Goal: Information Seeking & Learning: Learn about a topic

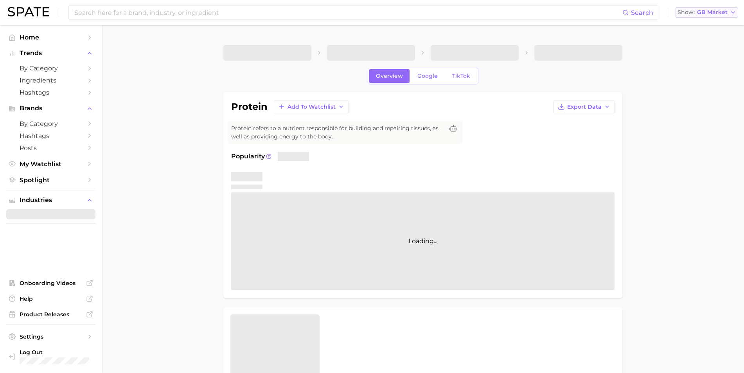
click at [726, 14] on span "GB Market" at bounding box center [713, 12] width 31 height 4
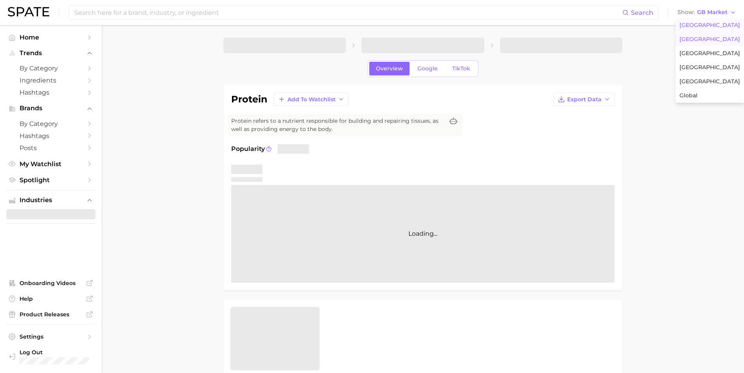
click at [718, 26] on span "United States" at bounding box center [710, 25] width 61 height 7
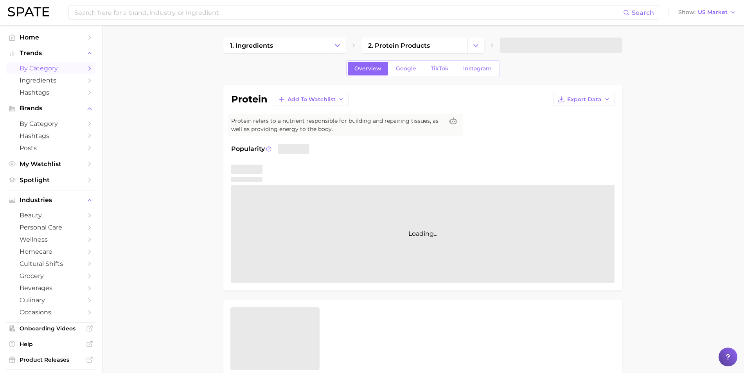
click at [56, 68] on span "by Category" at bounding box center [51, 68] width 63 height 7
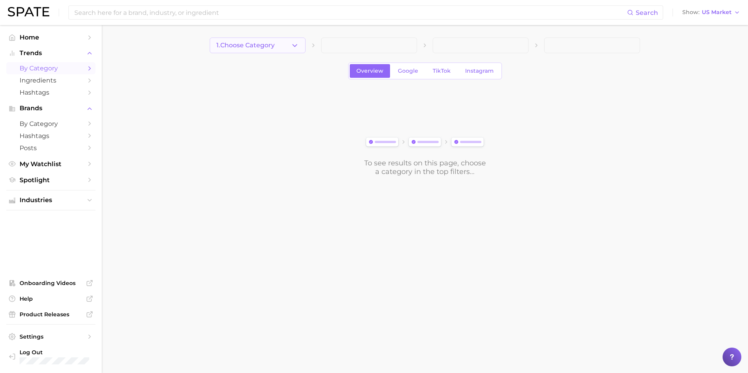
click at [294, 47] on icon "button" at bounding box center [295, 45] width 8 height 8
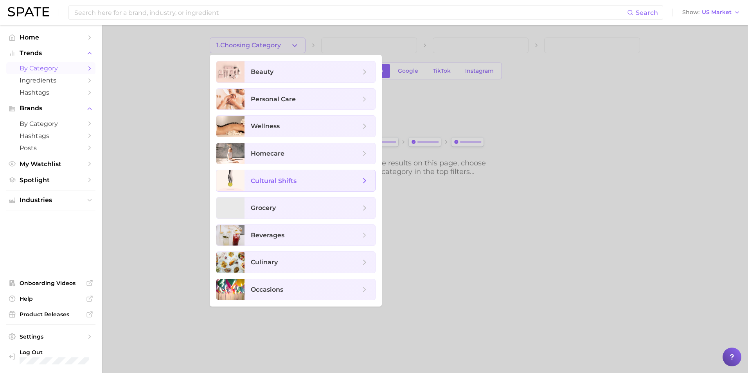
click at [279, 180] on span "cultural shifts" at bounding box center [274, 180] width 46 height 7
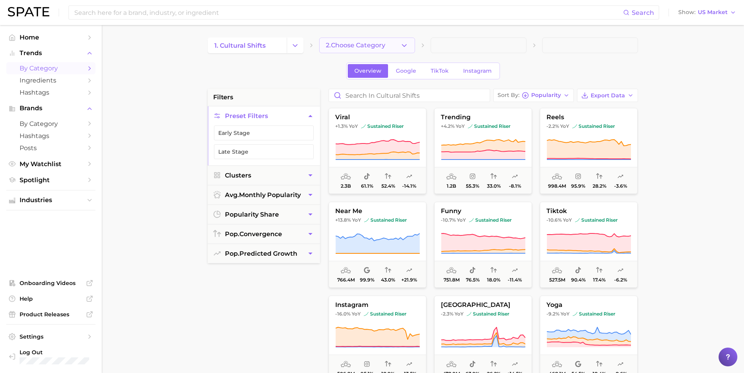
click at [379, 46] on span "2. Choose Category" at bounding box center [355, 45] width 59 height 7
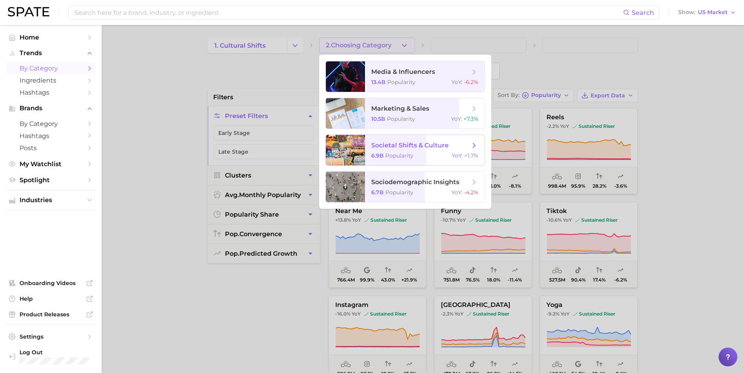
click at [402, 150] on span "societal shifts & culture 6.9b Popularity YoY : +1.7%" at bounding box center [425, 150] width 120 height 31
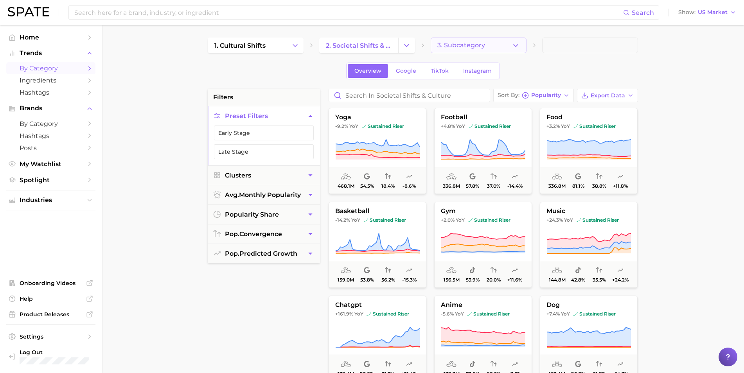
click at [516, 45] on icon "button" at bounding box center [516, 45] width 8 height 8
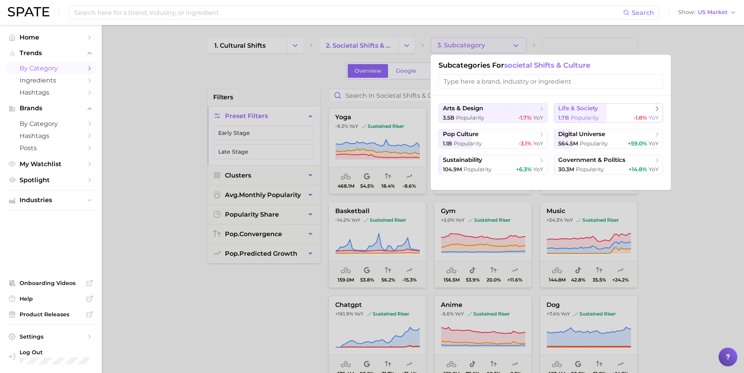
click at [627, 113] on button "life & society 1.7b Popularity -1.8% YoY" at bounding box center [608, 113] width 109 height 20
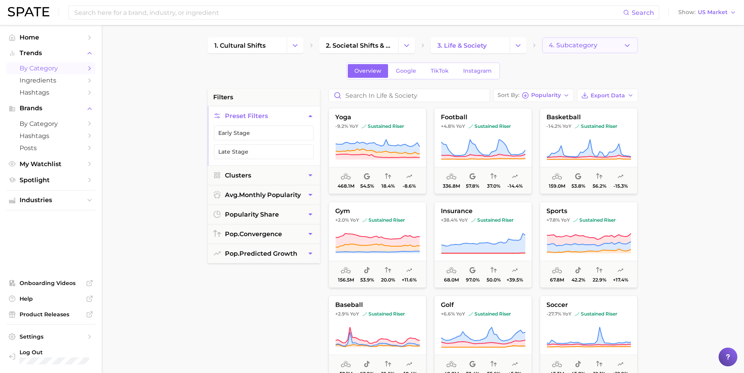
click at [618, 44] on button "4. Subcategory" at bounding box center [591, 46] width 96 height 16
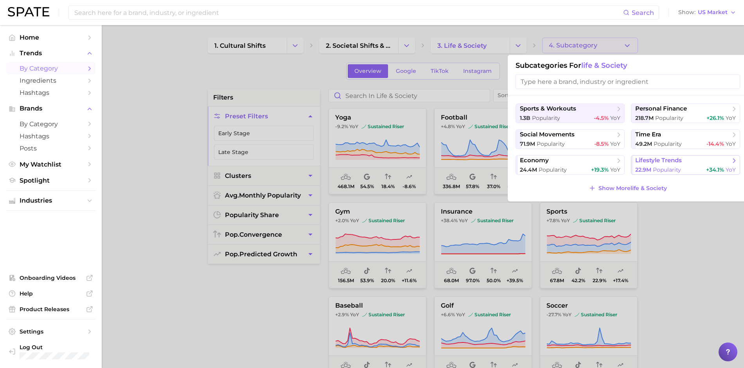
click at [663, 162] on span "lifestyle trends" at bounding box center [659, 160] width 47 height 7
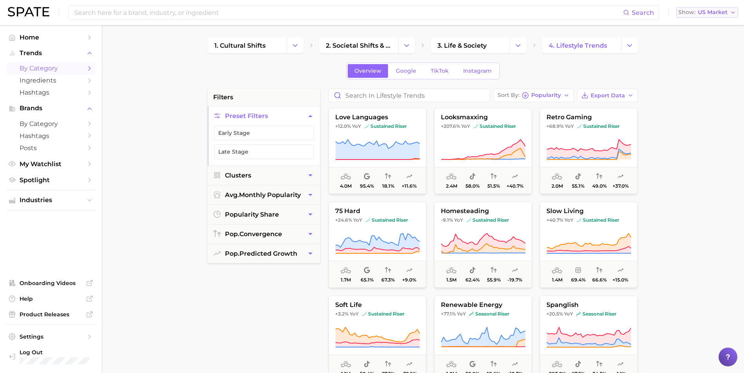
click at [731, 13] on icon "button" at bounding box center [733, 12] width 6 height 6
click at [691, 93] on span "Global" at bounding box center [690, 95] width 18 height 7
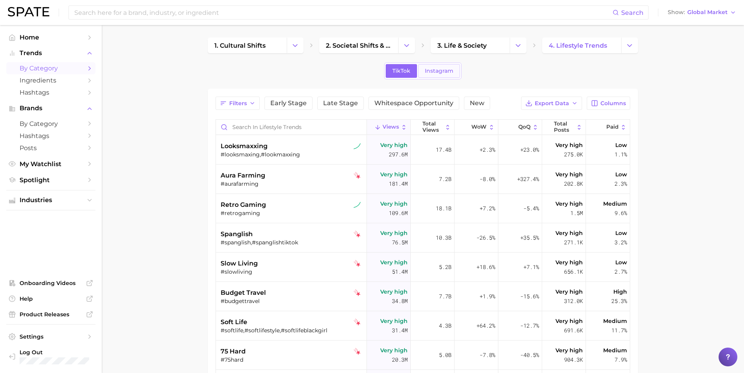
click at [443, 71] on span "Instagram" at bounding box center [439, 71] width 29 height 7
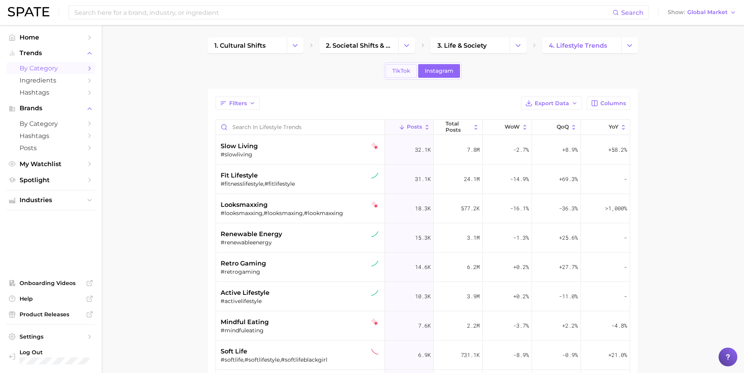
click at [402, 72] on span "TikTok" at bounding box center [402, 71] width 18 height 7
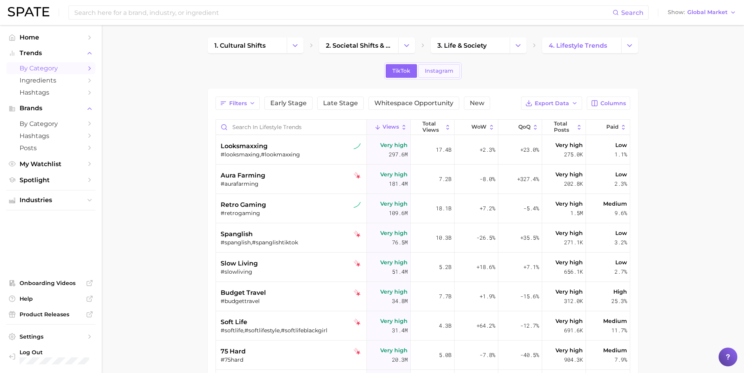
click at [434, 70] on span "Instagram" at bounding box center [439, 71] width 29 height 7
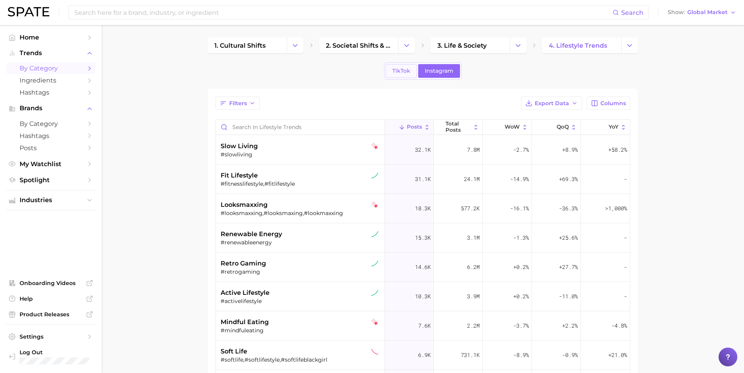
click at [403, 70] on span "TikTok" at bounding box center [402, 71] width 18 height 7
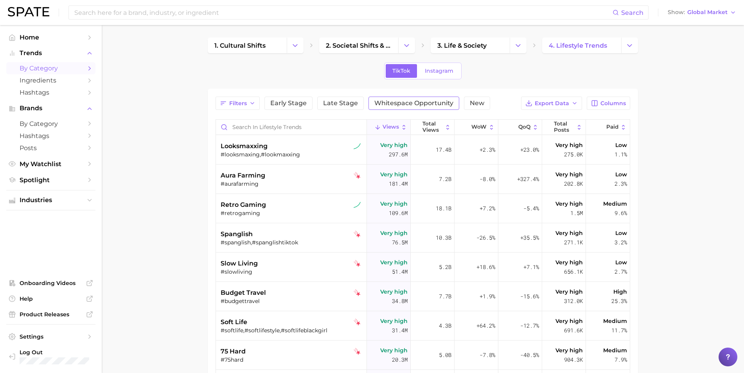
click at [406, 105] on span "Whitespace Opportunity" at bounding box center [414, 103] width 79 height 6
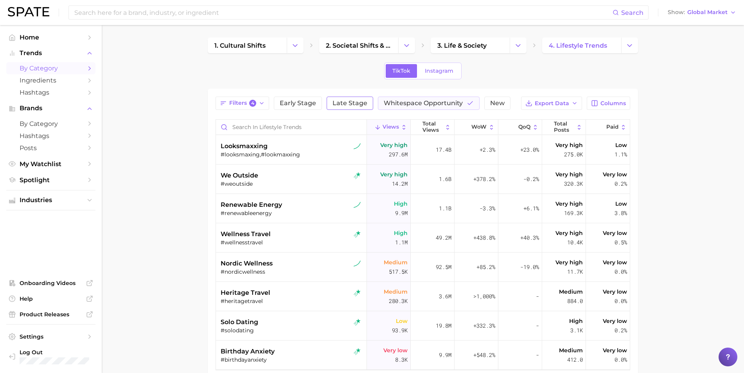
click at [359, 103] on span "Late Stage" at bounding box center [350, 103] width 35 height 6
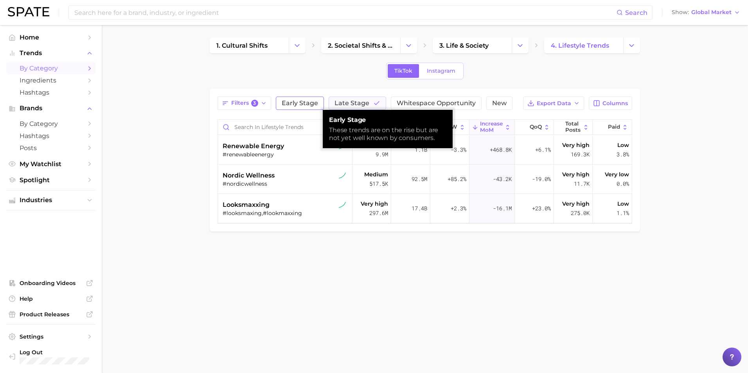
click at [308, 103] on span "Early Stage" at bounding box center [300, 103] width 36 height 6
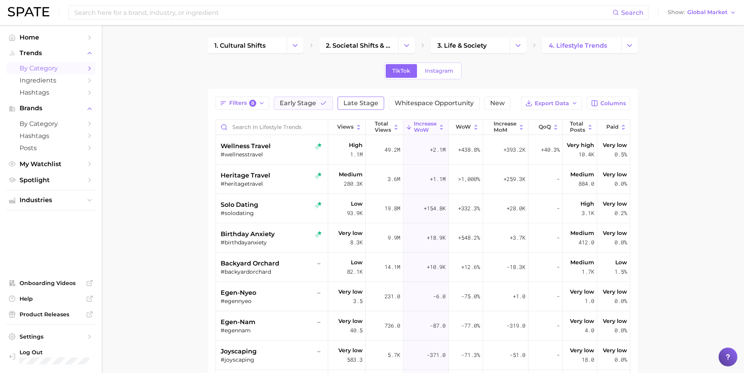
click at [360, 101] on span "Late Stage" at bounding box center [361, 103] width 35 height 6
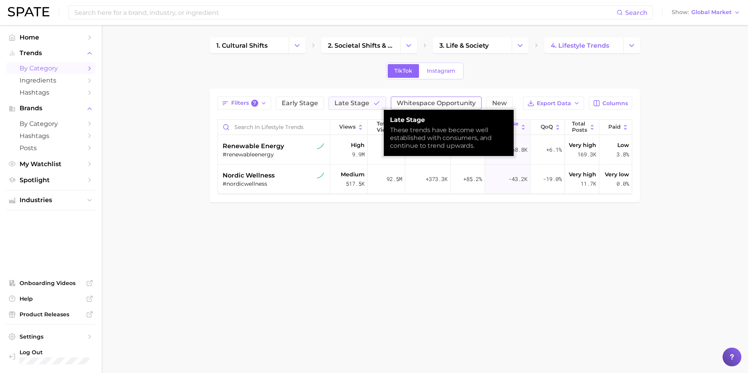
click at [414, 101] on span "Whitespace Opportunity" at bounding box center [436, 103] width 79 height 6
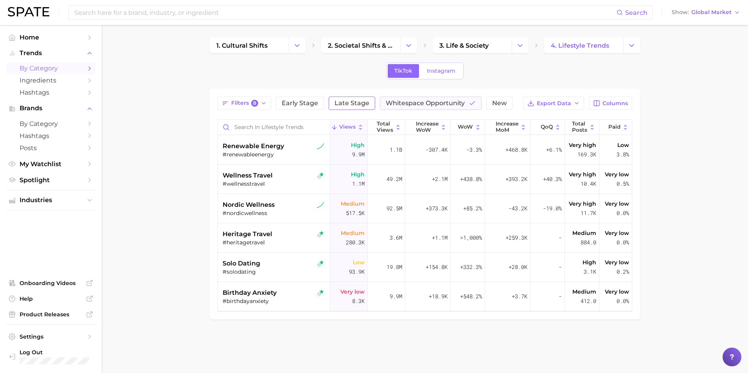
click at [352, 101] on span "Late Stage" at bounding box center [352, 103] width 35 height 6
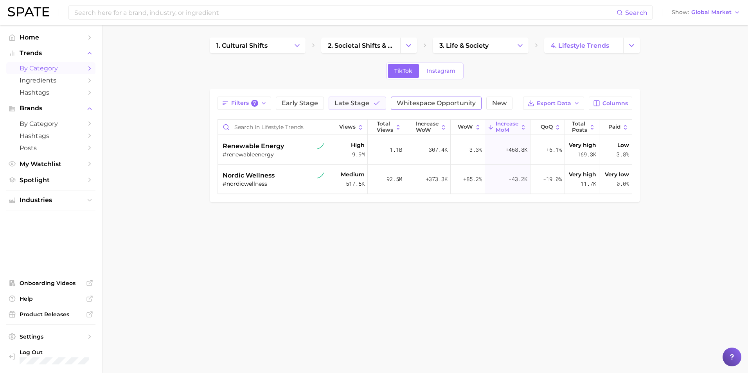
click at [446, 101] on span "Whitespace Opportunity" at bounding box center [436, 103] width 79 height 6
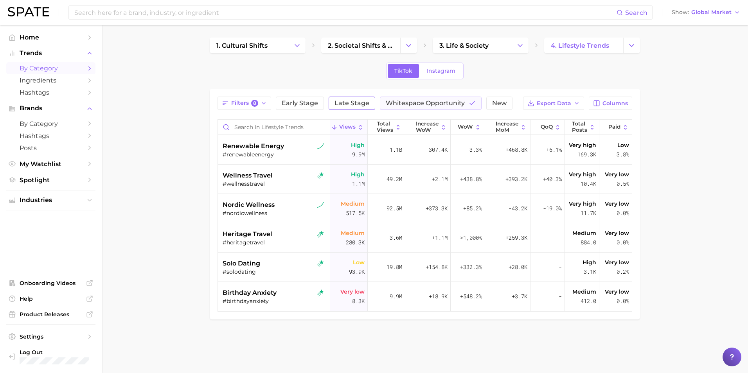
click at [356, 100] on span "Late Stage" at bounding box center [352, 103] width 35 height 6
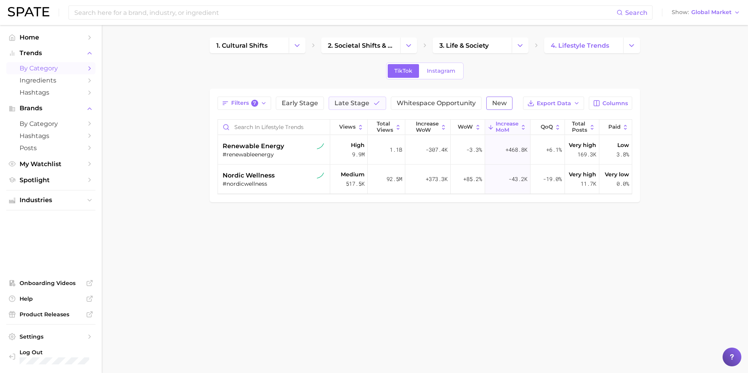
click at [501, 103] on span "New" at bounding box center [499, 103] width 14 height 6
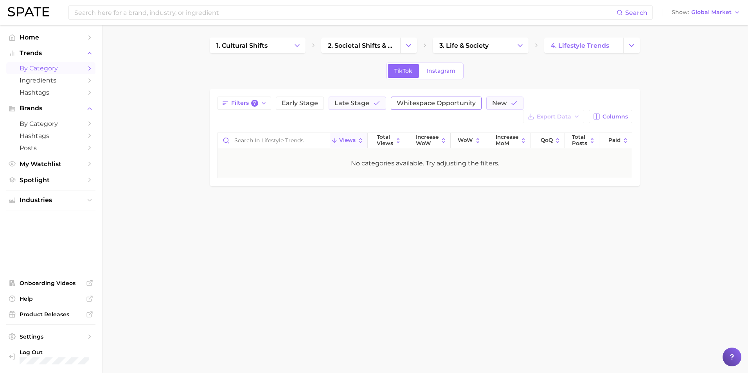
click at [454, 104] on span "Whitespace Opportunity" at bounding box center [436, 103] width 79 height 6
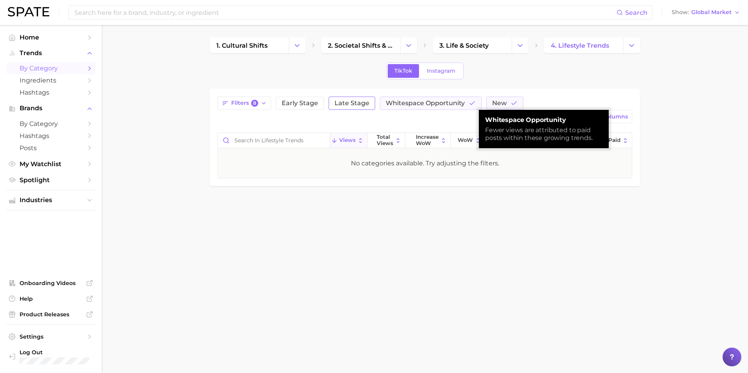
click at [357, 102] on span "Late Stage" at bounding box center [352, 103] width 35 height 6
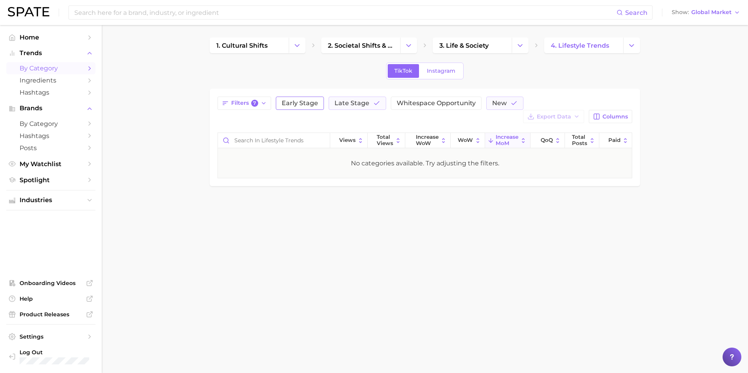
click at [305, 105] on span "Early Stage" at bounding box center [300, 103] width 36 height 6
click at [263, 103] on icon "button" at bounding box center [264, 103] width 6 height 6
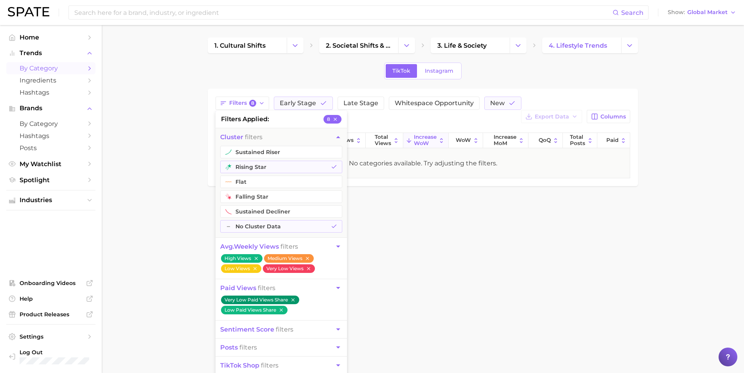
click at [454, 241] on body "Search Show Global Market Home Trends by Category Ingredients Hashtags Brands b…" at bounding box center [372, 186] width 744 height 373
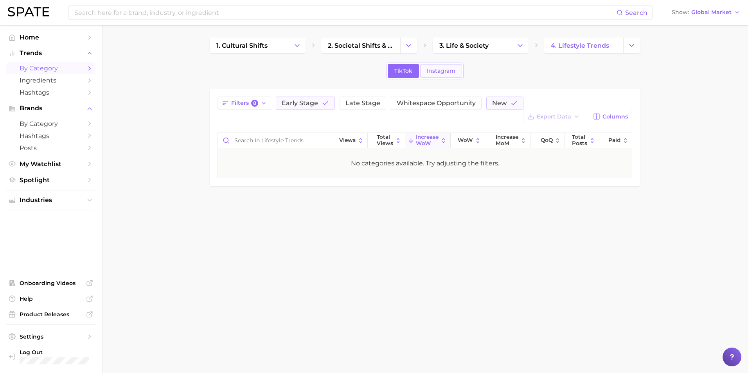
click at [443, 68] on span "Instagram" at bounding box center [441, 71] width 29 height 7
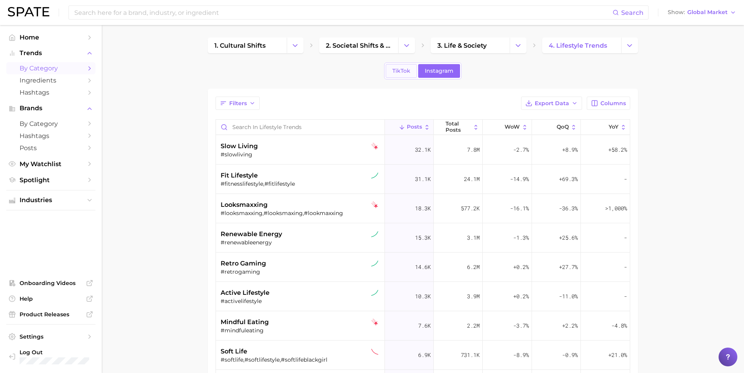
click at [398, 69] on span "TikTok" at bounding box center [402, 71] width 18 height 7
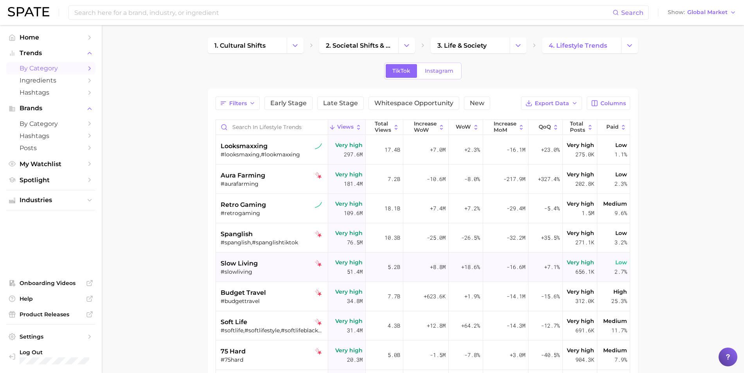
click at [245, 264] on span "slow living" at bounding box center [239, 263] width 37 height 9
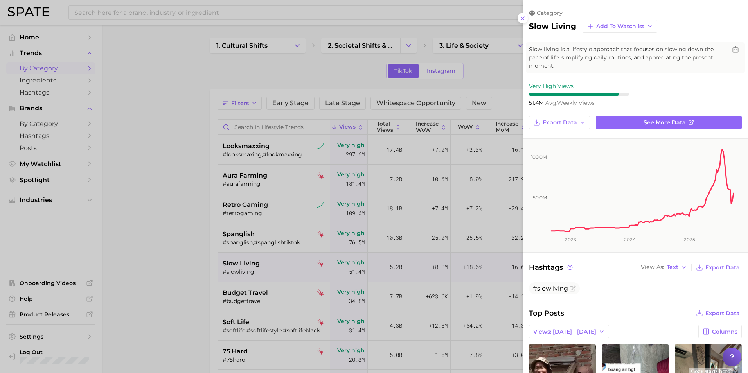
click at [164, 169] on div at bounding box center [374, 186] width 748 height 373
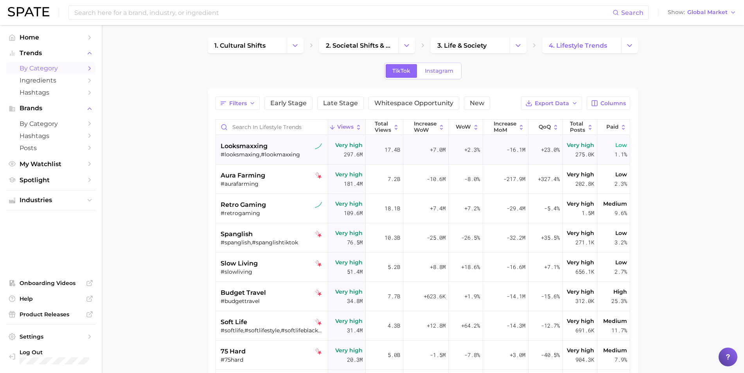
click at [256, 148] on span "looksmaxxing" at bounding box center [244, 146] width 47 height 9
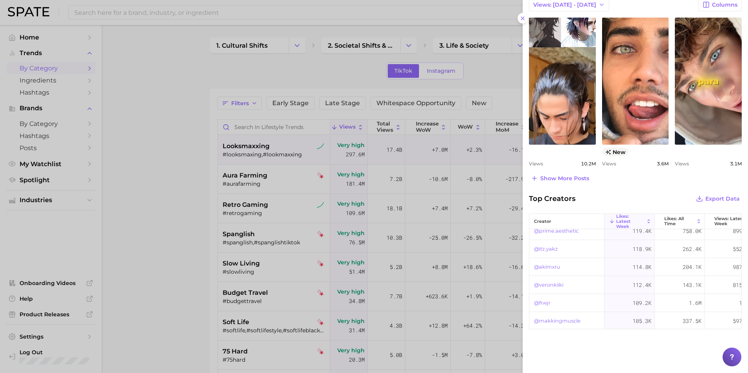
scroll to position [267, 0]
click at [735, 359] on icon at bounding box center [732, 357] width 8 height 8
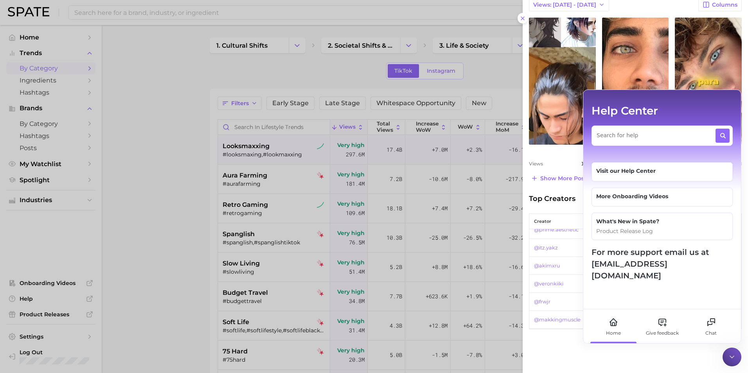
click at [734, 358] on icon at bounding box center [732, 357] width 8 height 8
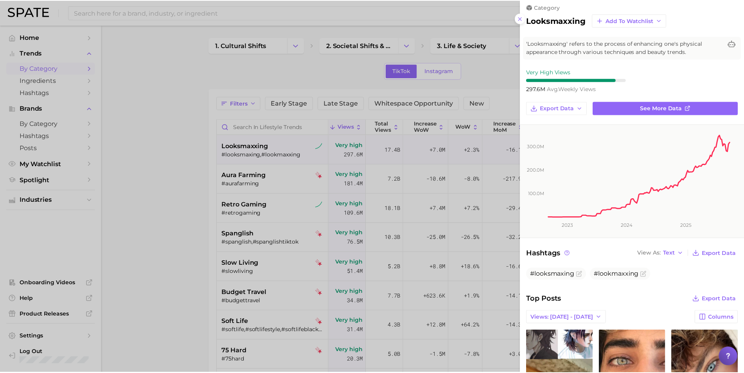
scroll to position [0, 0]
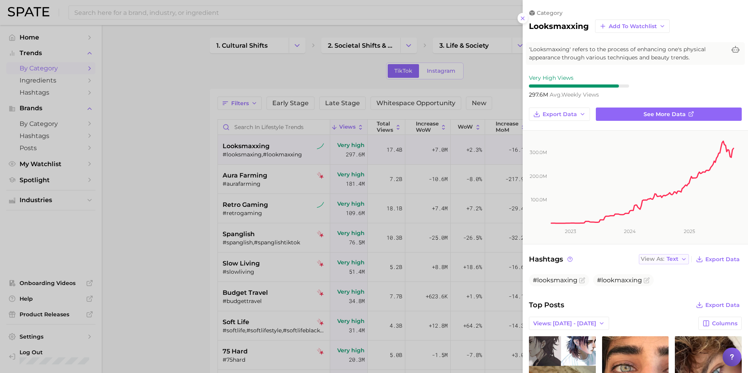
click at [676, 258] on button "View As Text" at bounding box center [664, 259] width 50 height 10
click at [676, 113] on span "See more data" at bounding box center [665, 114] width 42 height 7
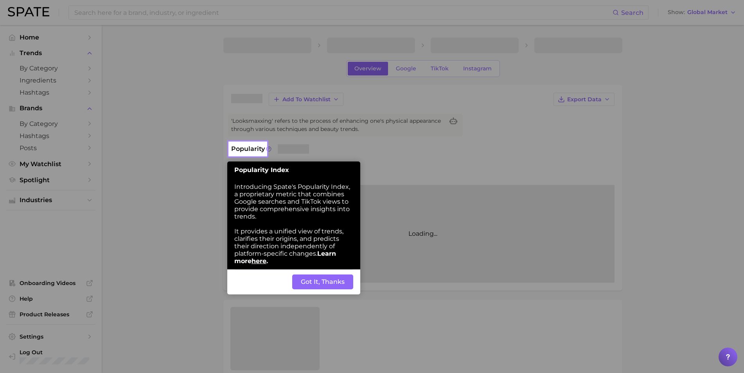
click at [321, 282] on button "Got It, Thanks" at bounding box center [322, 282] width 61 height 15
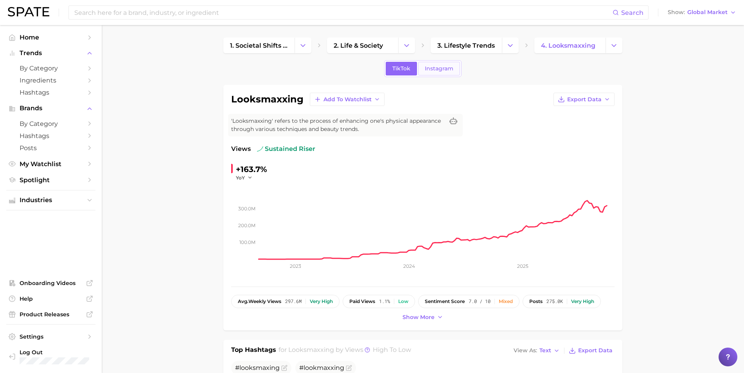
click at [443, 67] on span "Instagram" at bounding box center [439, 68] width 29 height 7
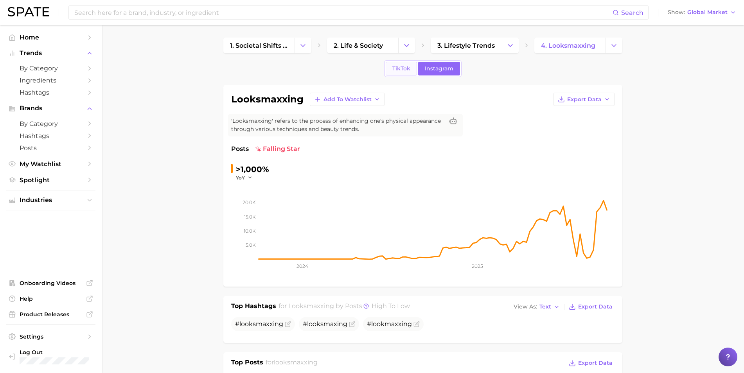
click at [401, 69] on span "TikTok" at bounding box center [402, 68] width 18 height 7
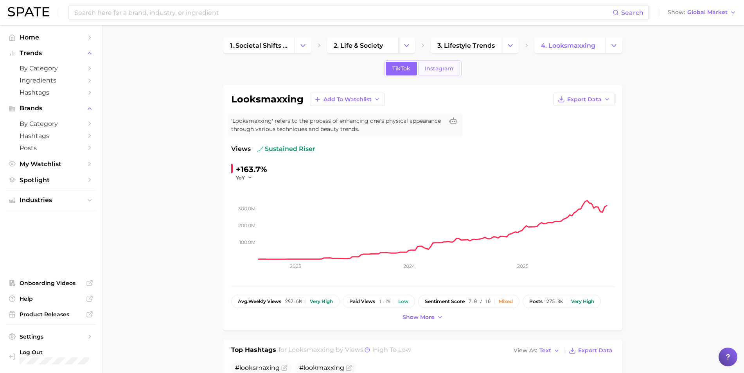
click at [443, 70] on span "Instagram" at bounding box center [439, 68] width 29 height 7
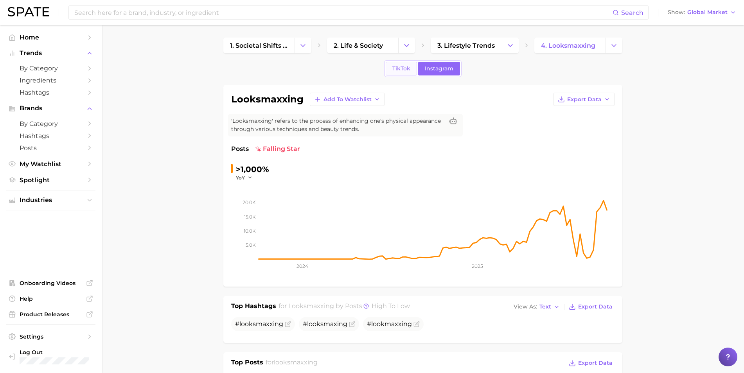
click at [407, 69] on span "TikTok" at bounding box center [402, 68] width 18 height 7
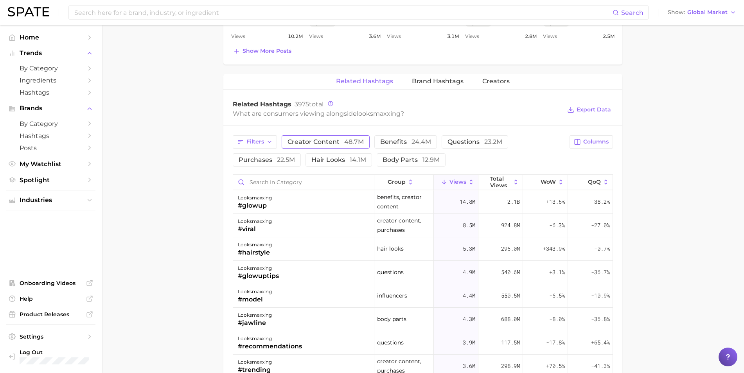
click at [334, 142] on span "creator content 48.7m" at bounding box center [326, 142] width 76 height 6
click at [409, 142] on span "benefits 24.4m" at bounding box center [416, 142] width 51 height 6
click at [351, 143] on span "48.7m" at bounding box center [354, 141] width 20 height 7
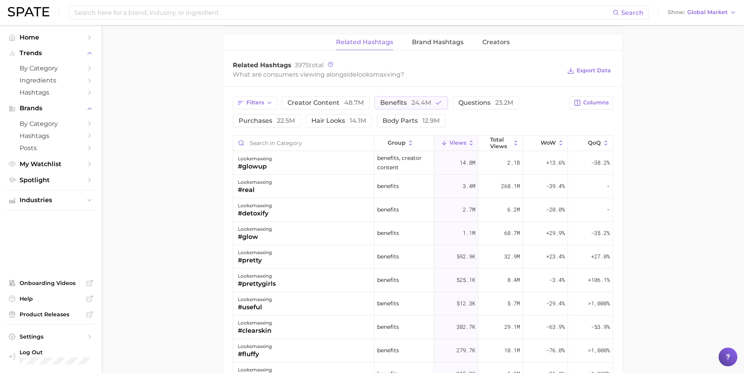
scroll to position [626, 0]
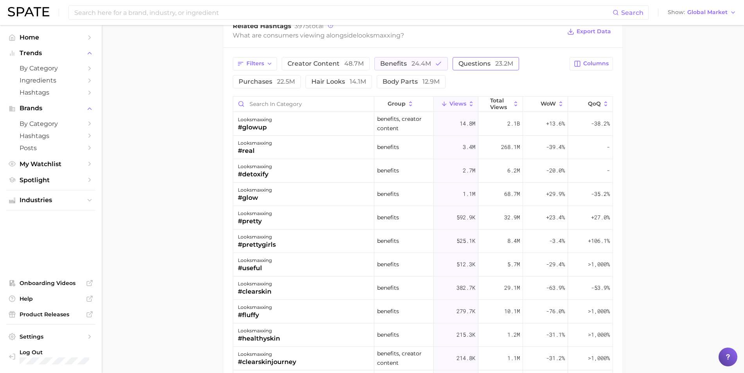
click at [496, 64] on span "23.2m" at bounding box center [505, 63] width 18 height 7
click at [418, 62] on span "24.4m" at bounding box center [422, 63] width 20 height 7
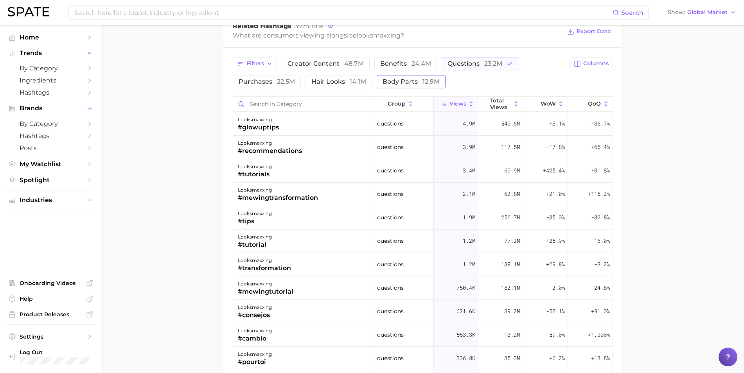
click at [417, 82] on span "body parts 12.9m" at bounding box center [411, 82] width 57 height 6
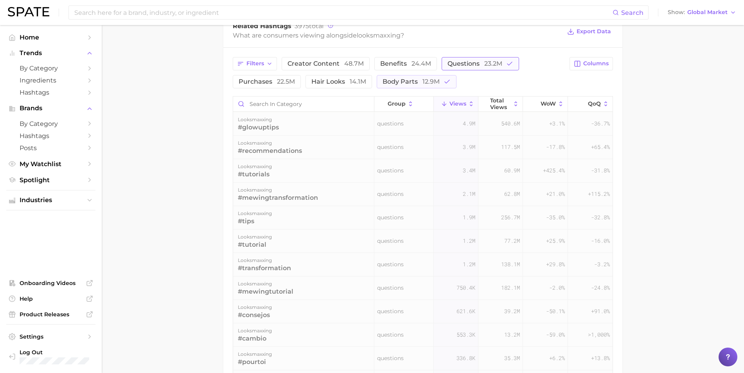
click at [474, 64] on span "questions 23.2m" at bounding box center [475, 64] width 55 height 6
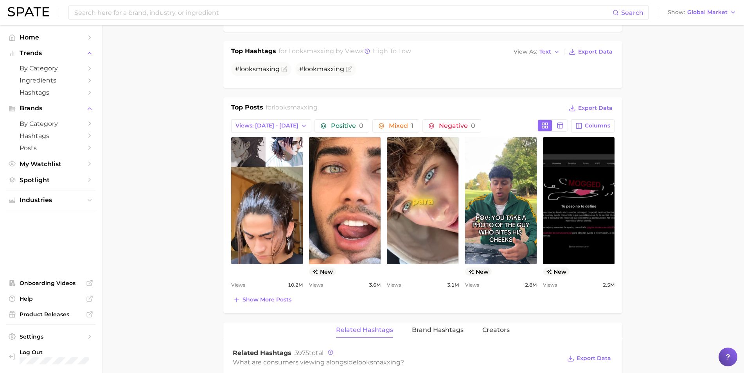
scroll to position [313, 0]
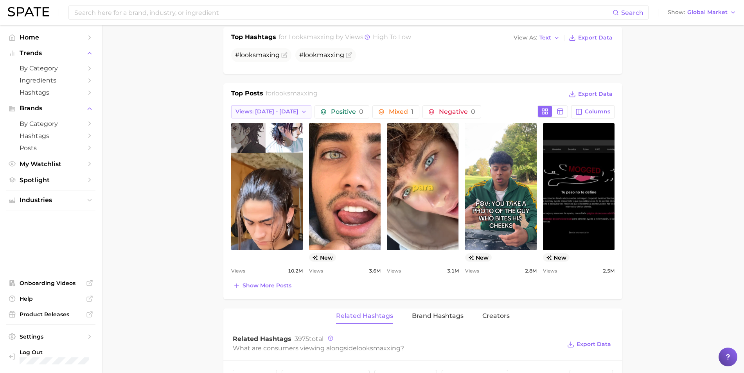
click at [303, 112] on polyline "button" at bounding box center [304, 112] width 3 height 2
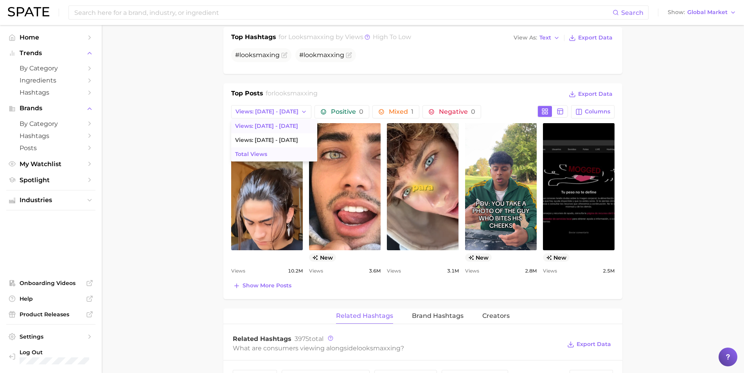
click at [266, 154] on span "Total Views" at bounding box center [251, 154] width 32 height 7
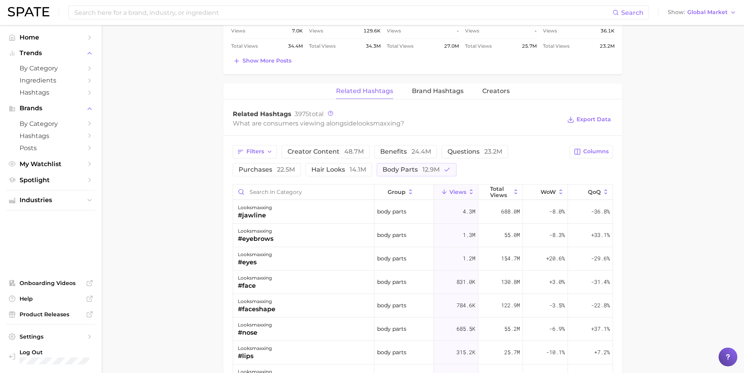
scroll to position [509, 0]
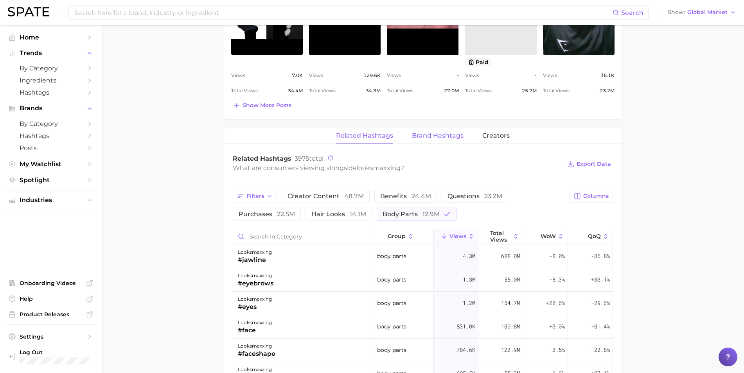
click at [458, 137] on span "Brand Hashtags" at bounding box center [438, 135] width 52 height 7
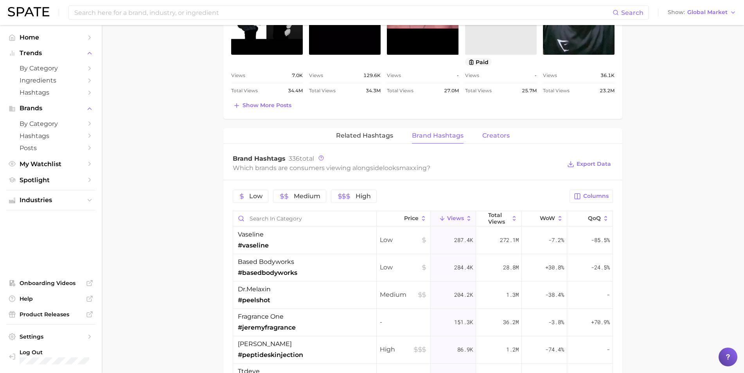
click at [499, 136] on span "Creators" at bounding box center [496, 135] width 27 height 7
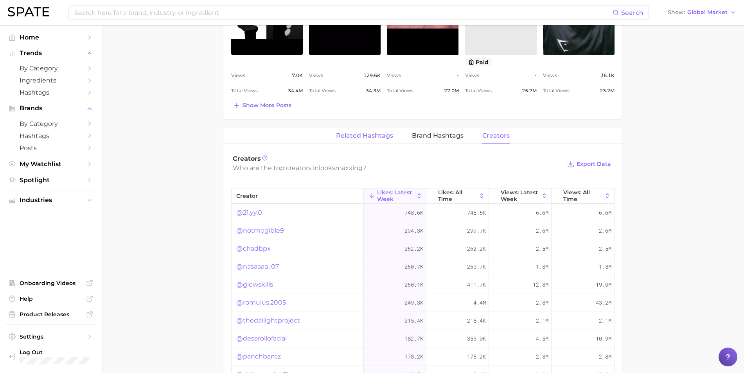
click at [379, 137] on span "Related Hashtags" at bounding box center [364, 135] width 57 height 7
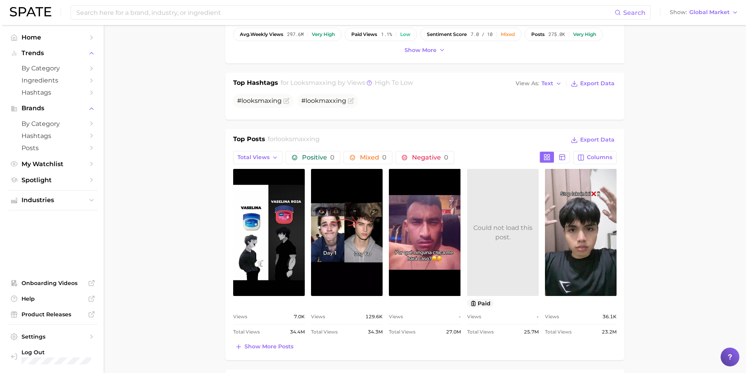
scroll to position [0, 0]
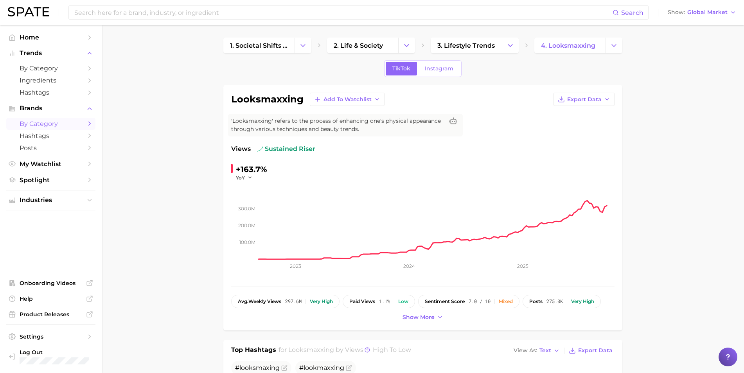
click at [62, 124] on span "by Category" at bounding box center [51, 123] width 63 height 7
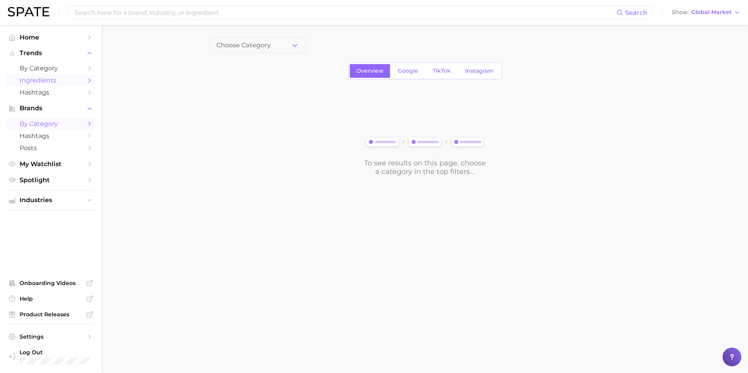
click at [60, 81] on span "Ingredients" at bounding box center [51, 80] width 63 height 7
click at [295, 45] on icon "button" at bounding box center [295, 45] width 8 height 8
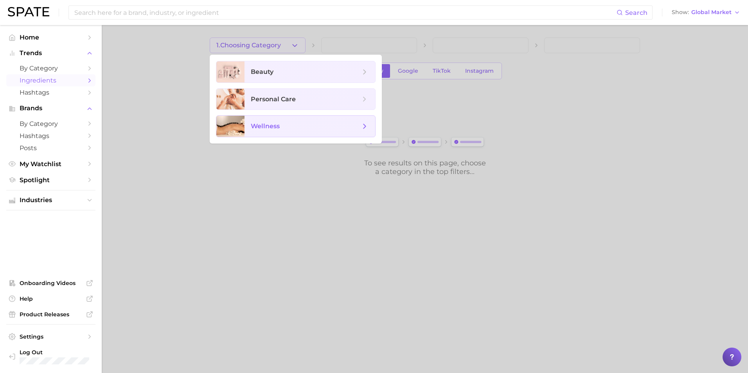
click at [271, 125] on span "wellness" at bounding box center [265, 126] width 29 height 7
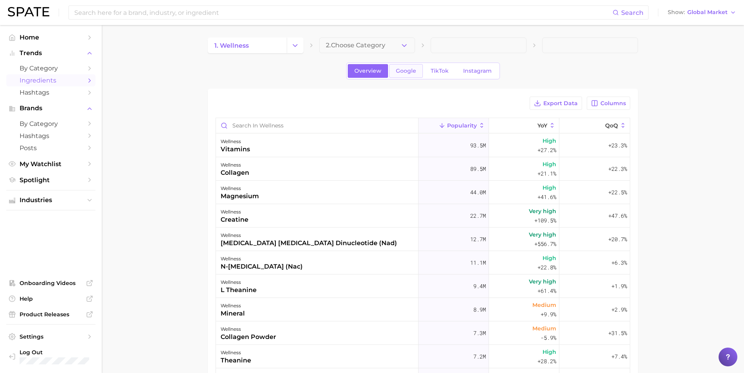
click at [407, 72] on span "Google" at bounding box center [406, 71] width 20 height 7
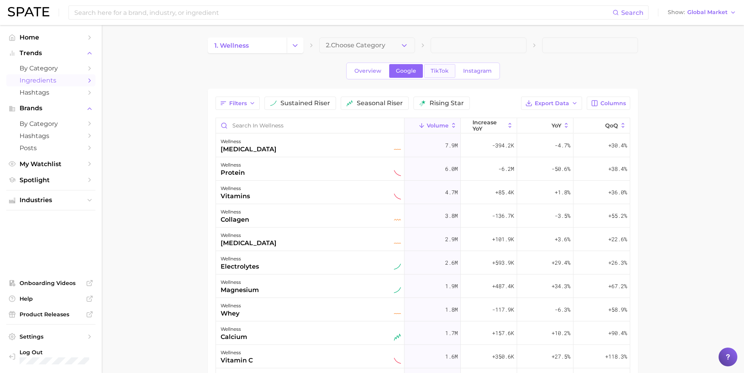
click at [439, 71] on span "TikTok" at bounding box center [440, 71] width 18 height 7
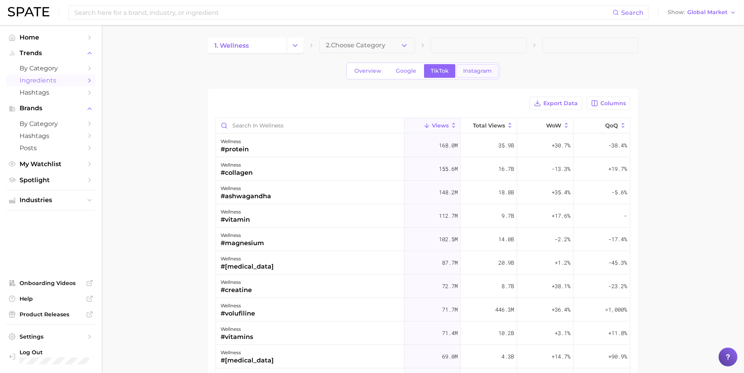
click at [481, 68] on span "Instagram" at bounding box center [477, 71] width 29 height 7
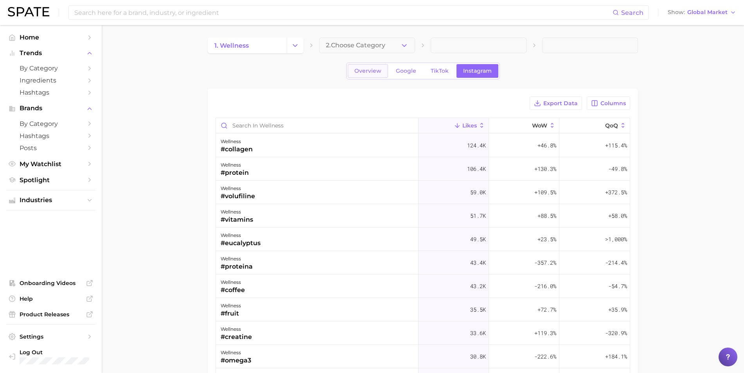
click at [368, 71] on span "Overview" at bounding box center [368, 71] width 27 height 7
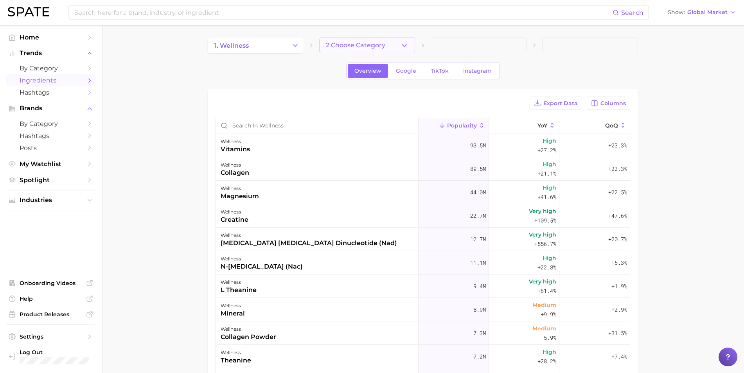
click at [373, 41] on button "2. Choose Category" at bounding box center [367, 46] width 96 height 16
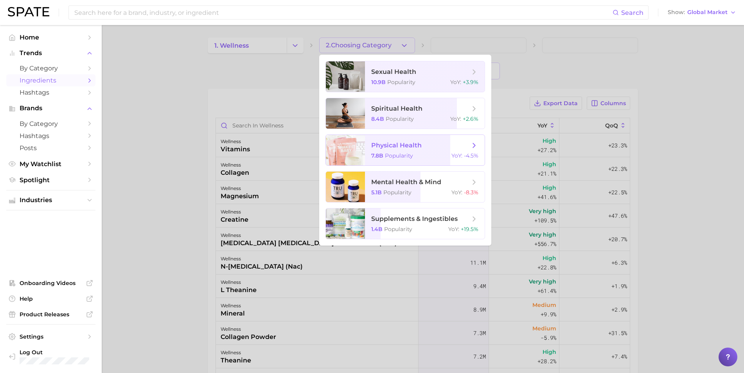
click at [428, 156] on div "7.8b Popularity YoY : -4.5%" at bounding box center [424, 155] width 107 height 7
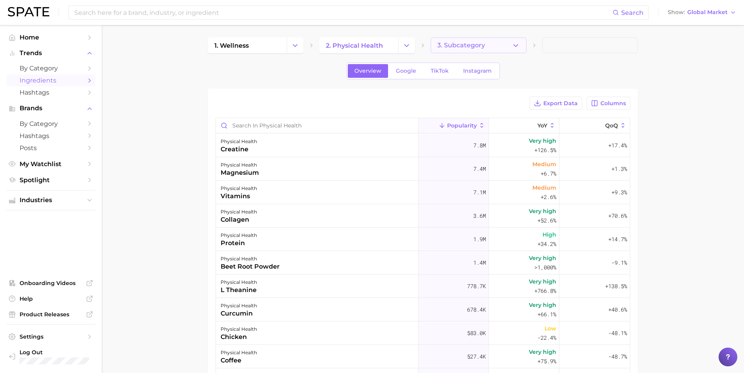
click at [486, 46] on button "3. Subcategory" at bounding box center [479, 46] width 96 height 16
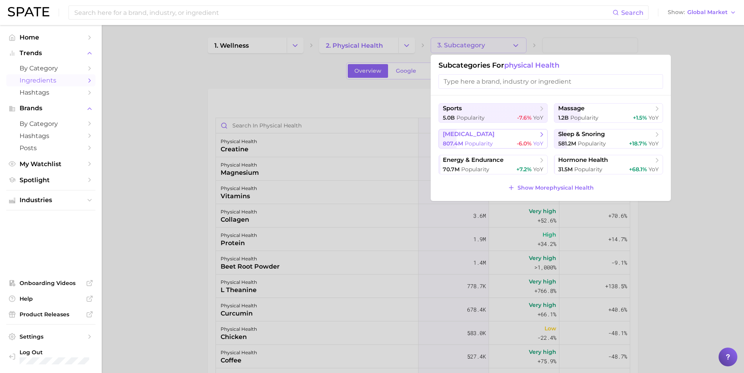
click at [487, 138] on span "weight management" at bounding box center [490, 135] width 95 height 8
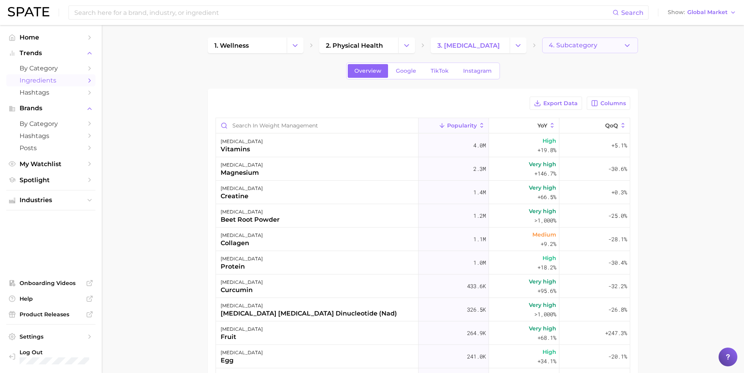
click at [578, 47] on span "4. Subcategory" at bounding box center [573, 45] width 49 height 7
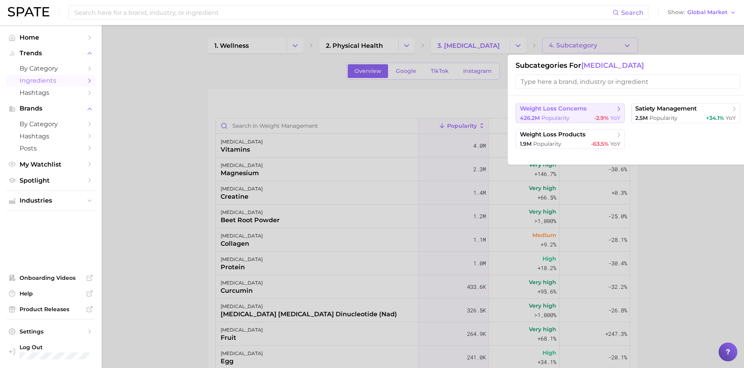
click at [553, 110] on span "weight loss concerns" at bounding box center [553, 108] width 67 height 7
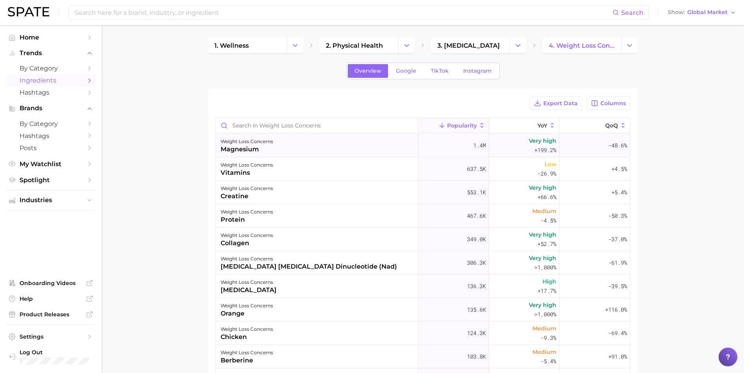
click at [379, 147] on div "weight loss concerns magnesium" at bounding box center [317, 145] width 203 height 23
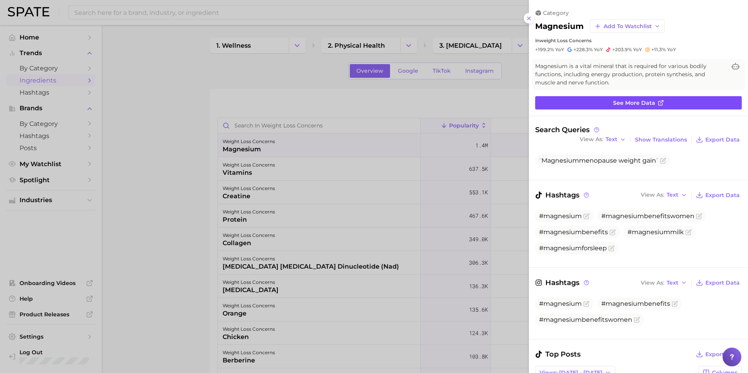
click at [643, 103] on span "See more data" at bounding box center [634, 103] width 42 height 7
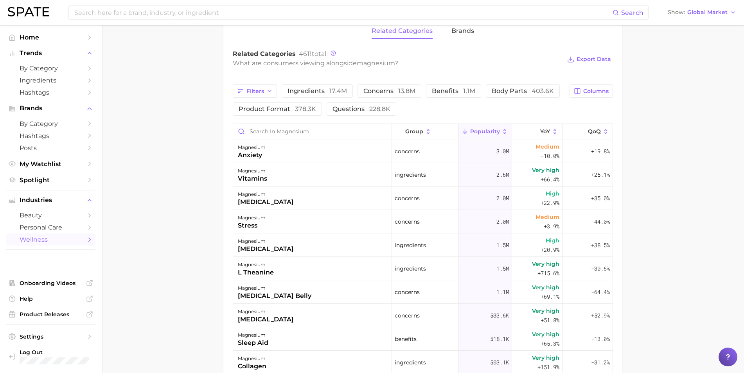
scroll to position [391, 0]
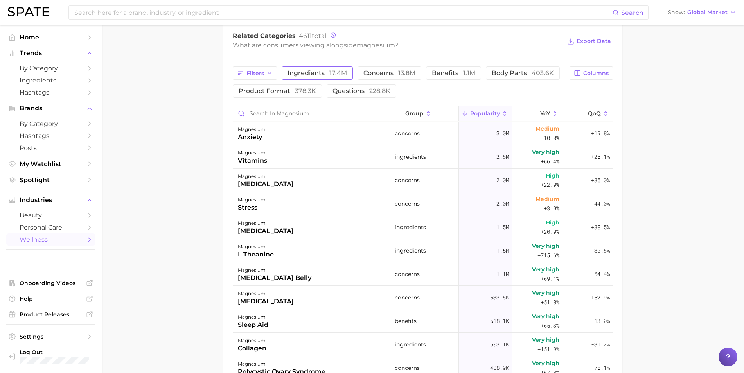
click at [323, 73] on span "ingredients 17.4m" at bounding box center [317, 73] width 59 height 6
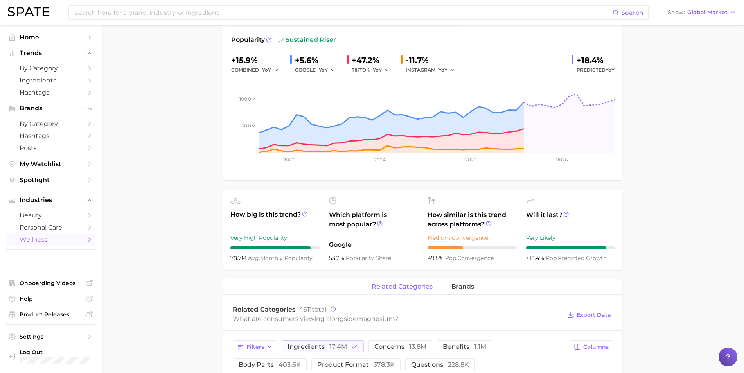
scroll to position [0, 0]
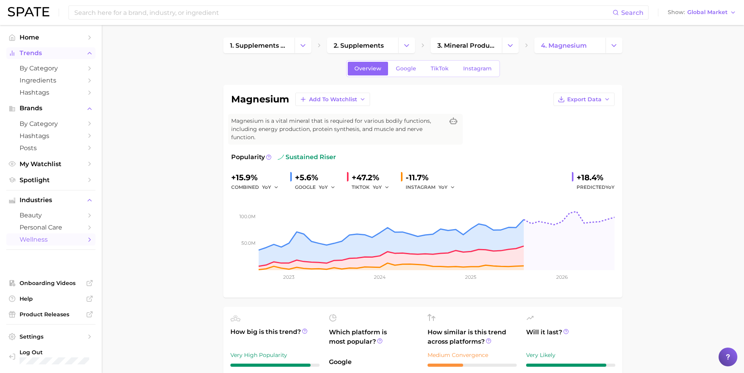
click at [34, 53] on span "Trends" at bounding box center [51, 53] width 63 height 7
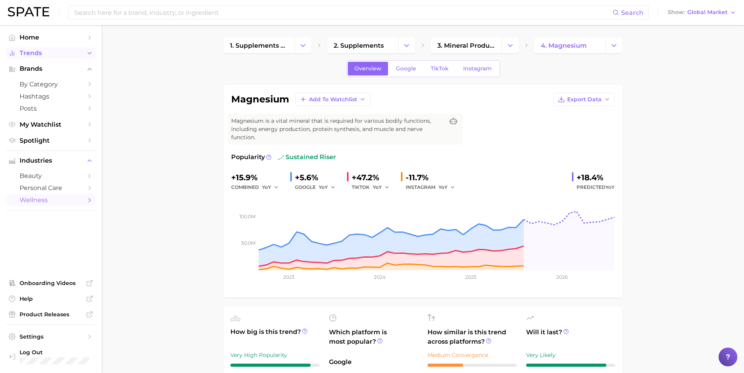
click at [34, 53] on span "Trends" at bounding box center [51, 53] width 63 height 7
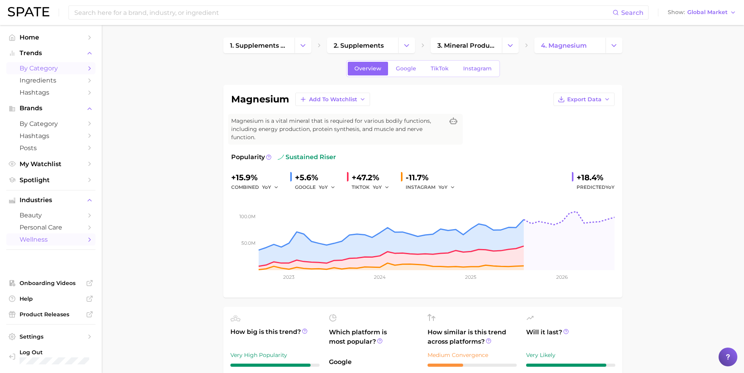
click at [41, 65] on span "by Category" at bounding box center [51, 68] width 63 height 7
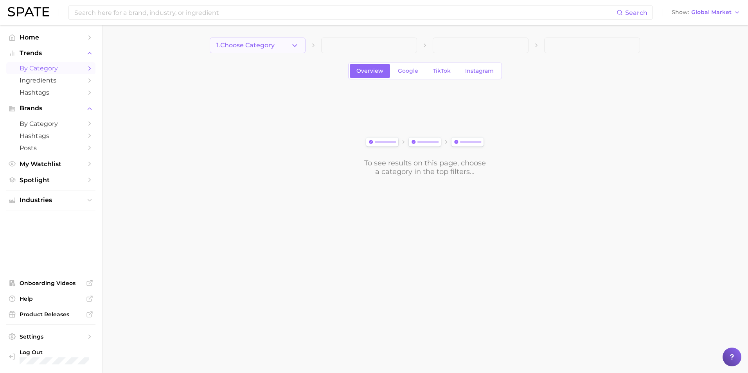
click at [287, 47] on button "1. Choose Category" at bounding box center [258, 46] width 96 height 16
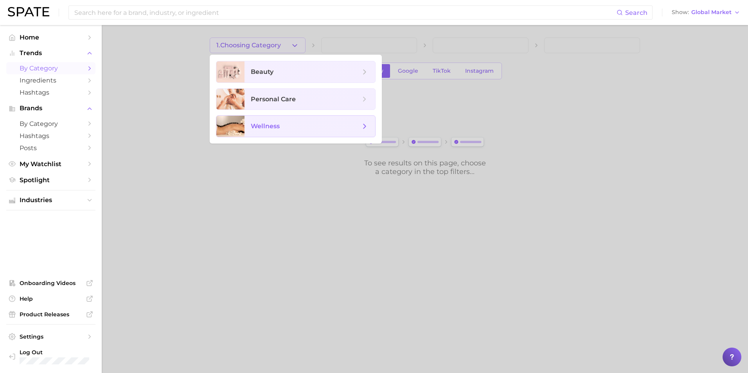
click at [262, 129] on span "wellness" at bounding box center [265, 126] width 29 height 7
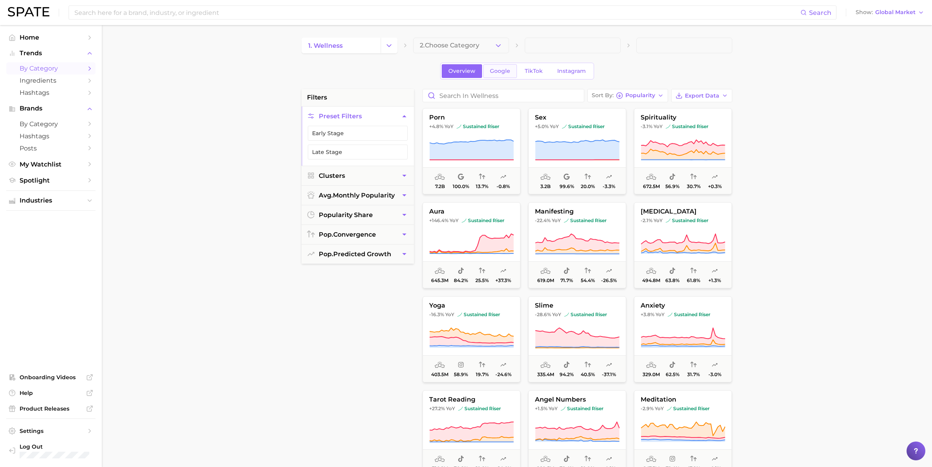
click at [508, 70] on span "Google" at bounding box center [500, 71] width 20 height 7
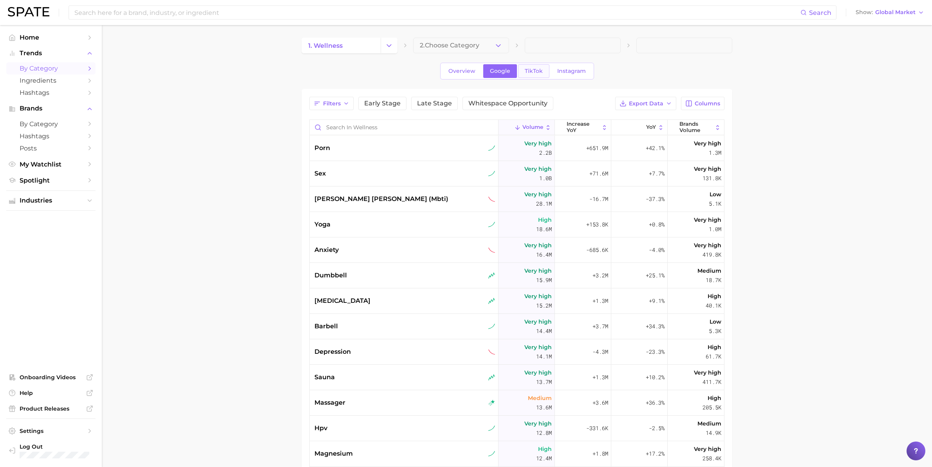
click at [535, 72] on span "TikTok" at bounding box center [534, 71] width 18 height 7
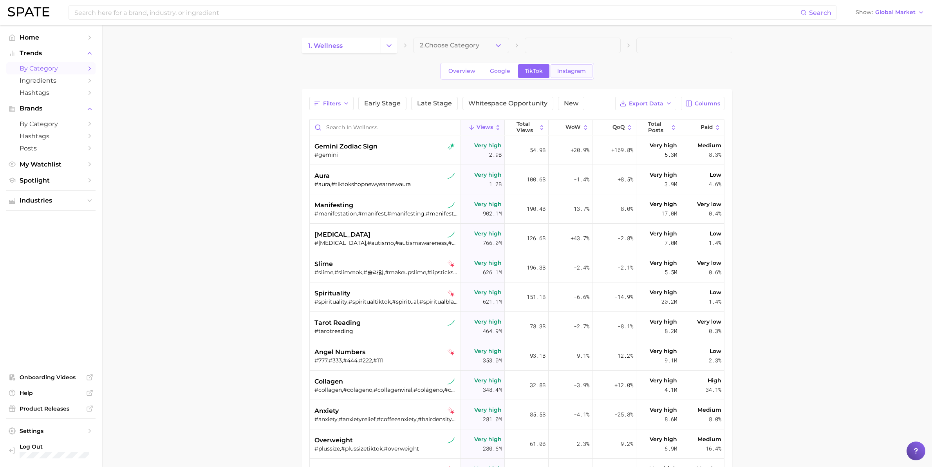
click at [568, 72] on span "Instagram" at bounding box center [571, 71] width 29 height 7
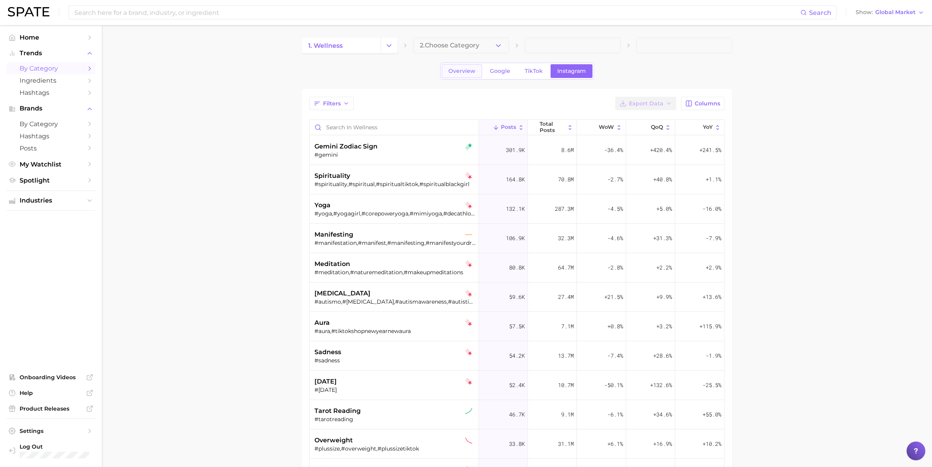
click at [464, 72] on span "Overview" at bounding box center [461, 71] width 27 height 7
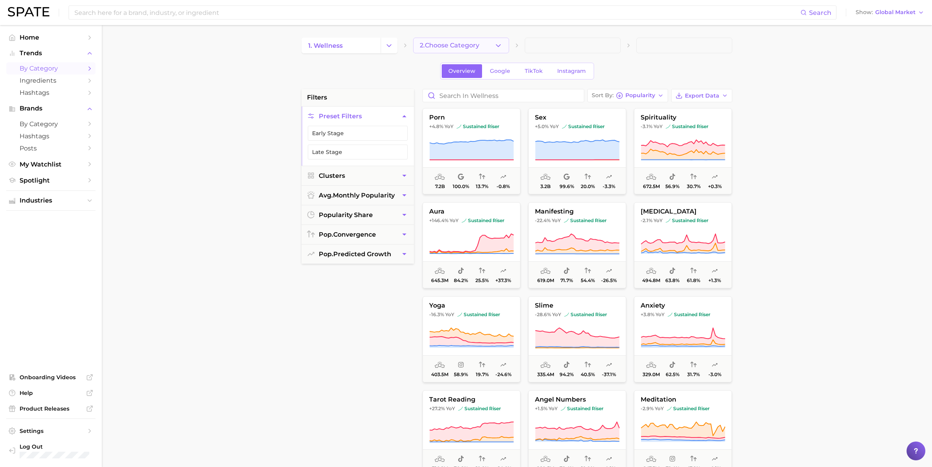
click at [486, 42] on button "2. Choose Category" at bounding box center [461, 46] width 96 height 16
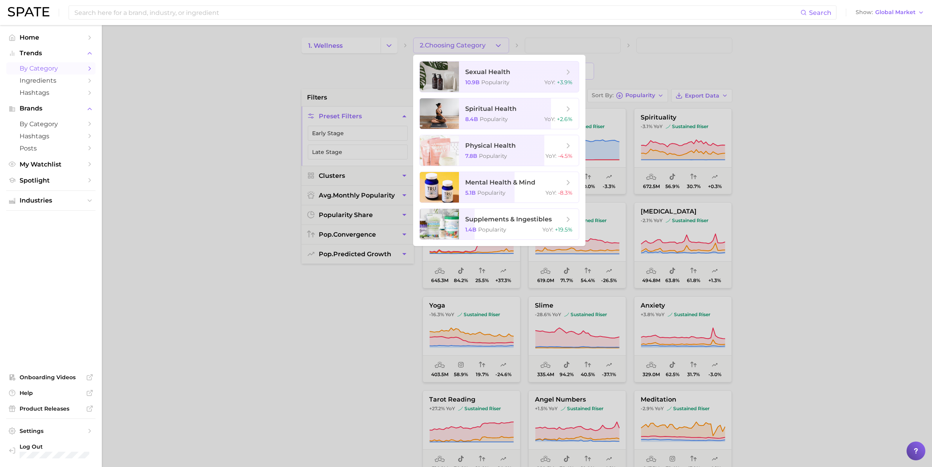
click at [486, 42] on div at bounding box center [466, 233] width 932 height 467
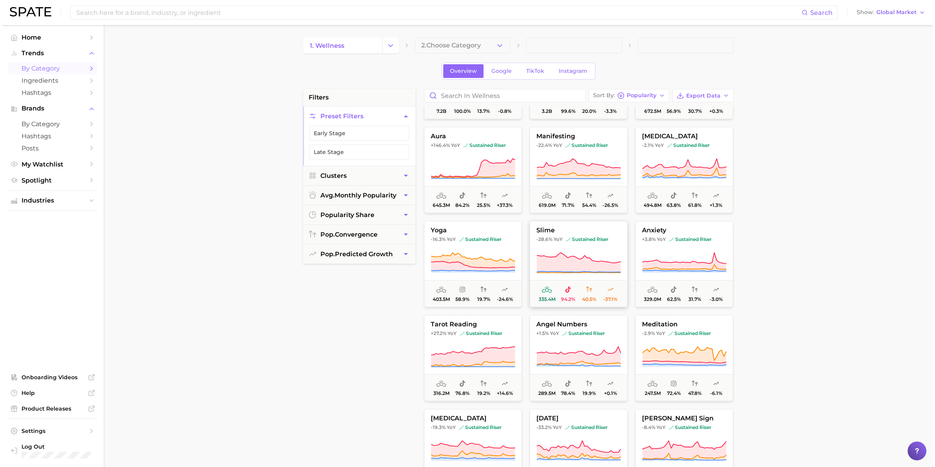
scroll to position [98, 0]
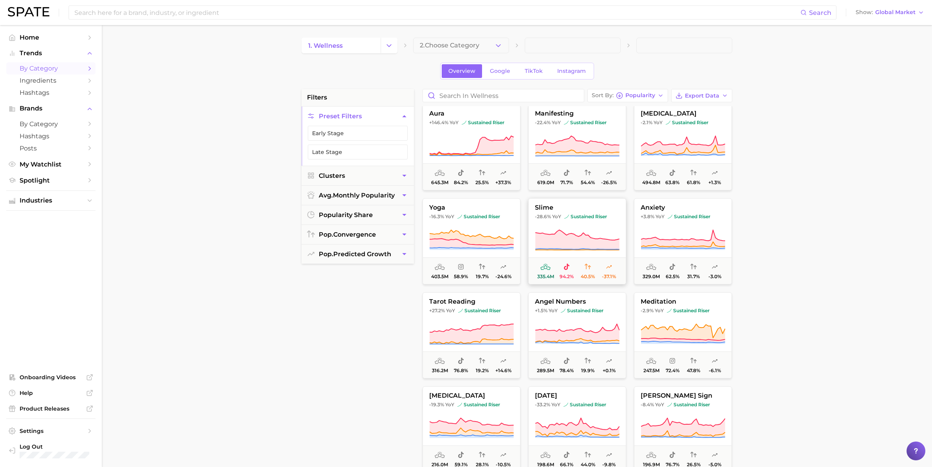
click at [550, 207] on span "slime" at bounding box center [576, 207] width 97 height 7
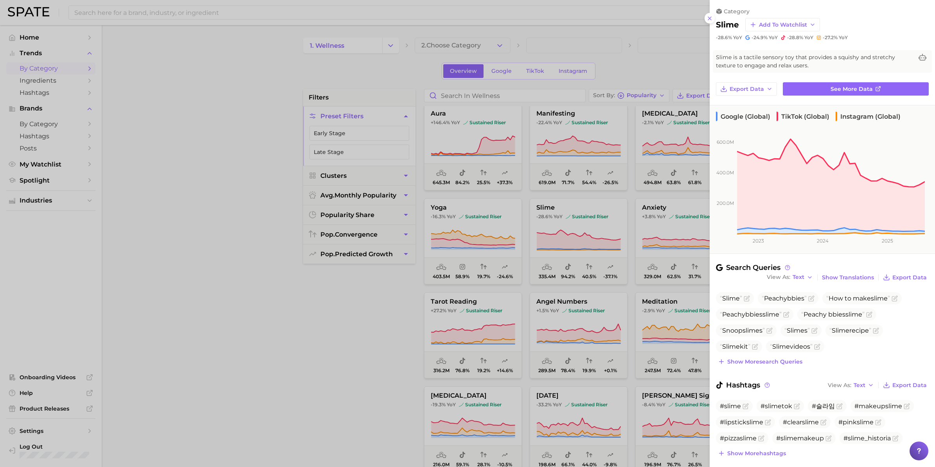
click at [396, 341] on div at bounding box center [467, 233] width 935 height 467
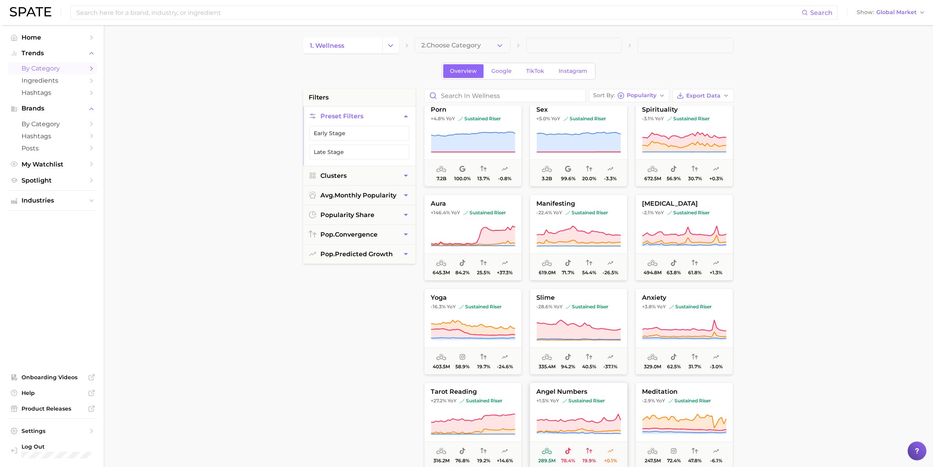
scroll to position [0, 0]
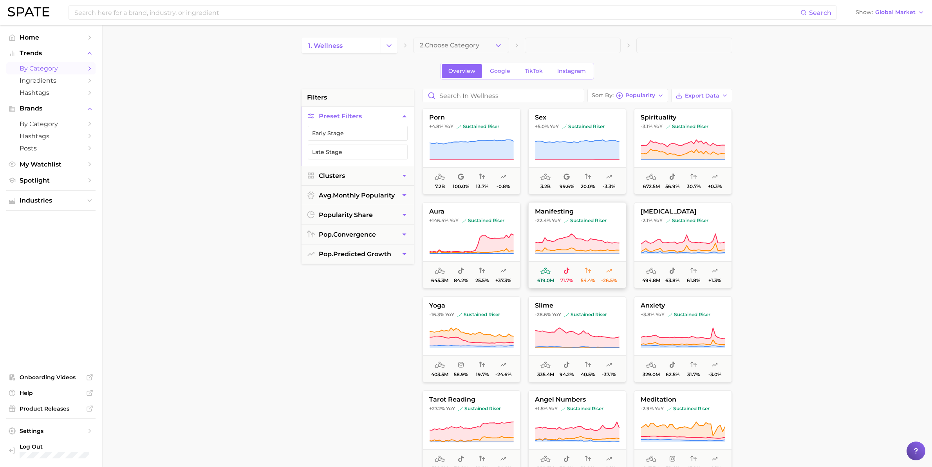
click at [558, 213] on span "manifesting" at bounding box center [576, 211] width 97 height 7
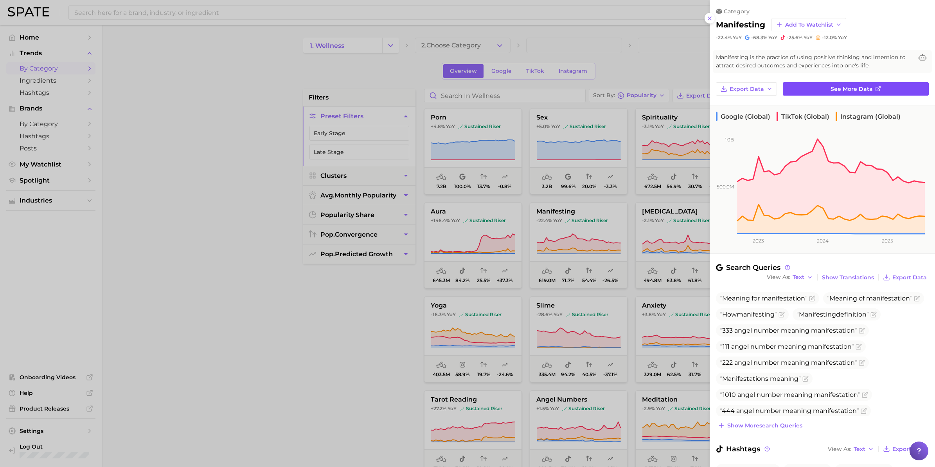
click at [748, 86] on span "See more data" at bounding box center [852, 89] width 42 height 7
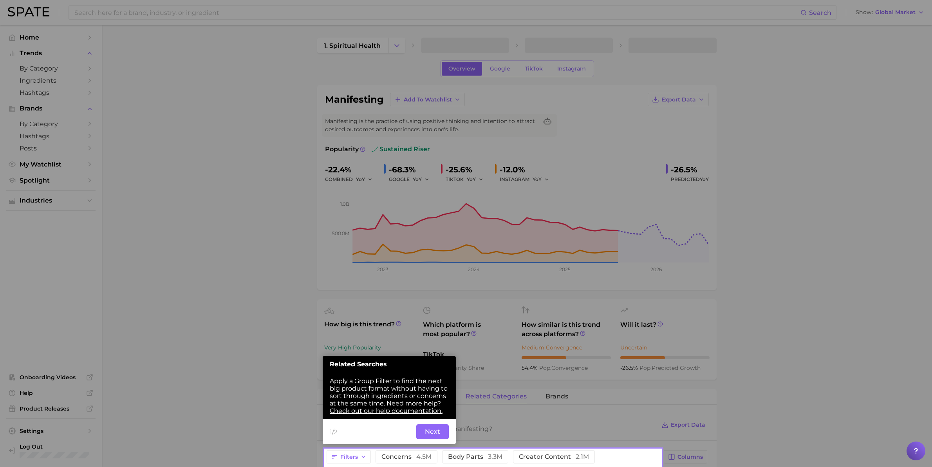
click at [436, 373] on button "Next" at bounding box center [432, 431] width 32 height 15
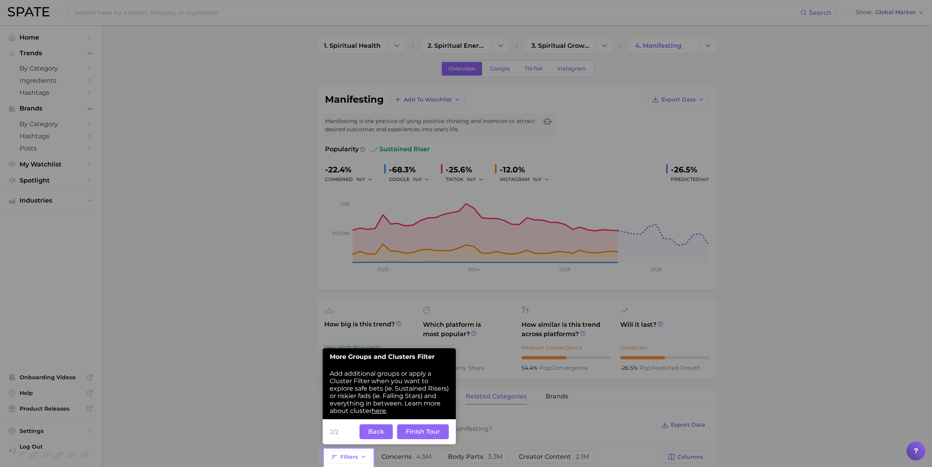
click at [415, 373] on button "Finish Tour" at bounding box center [423, 431] width 52 height 15
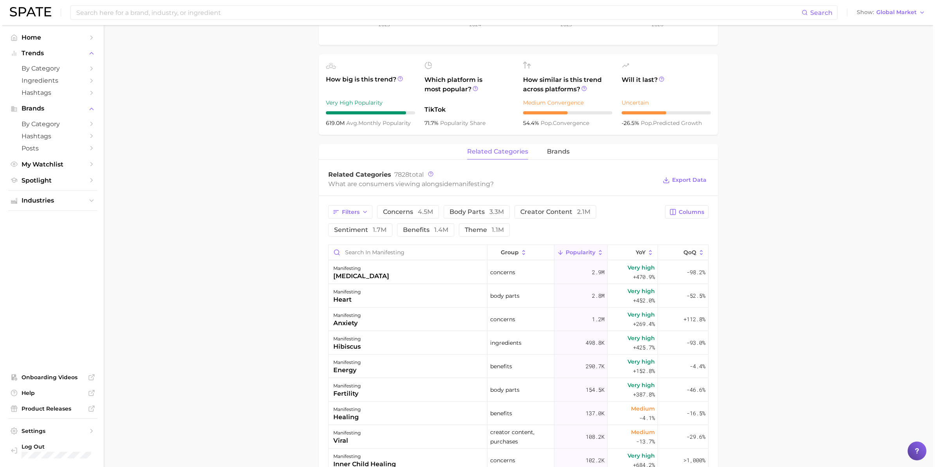
scroll to position [294, 0]
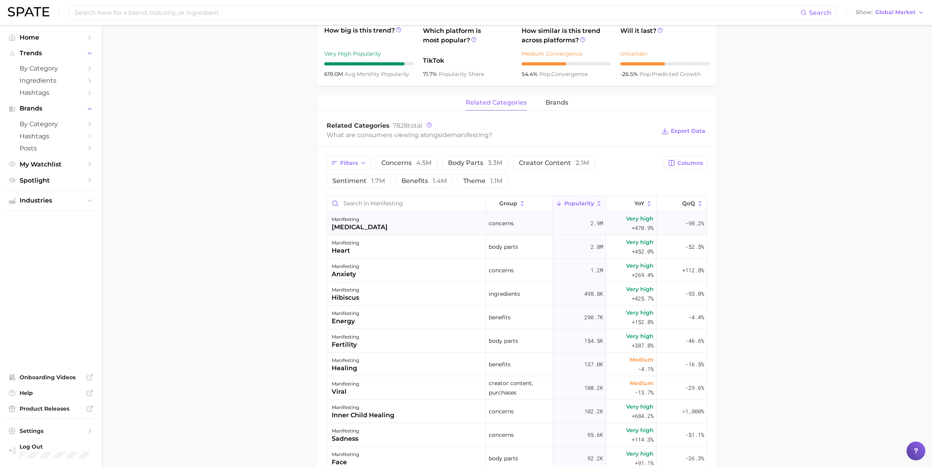
click at [368, 226] on div "multiple sclerosis" at bounding box center [360, 226] width 56 height 9
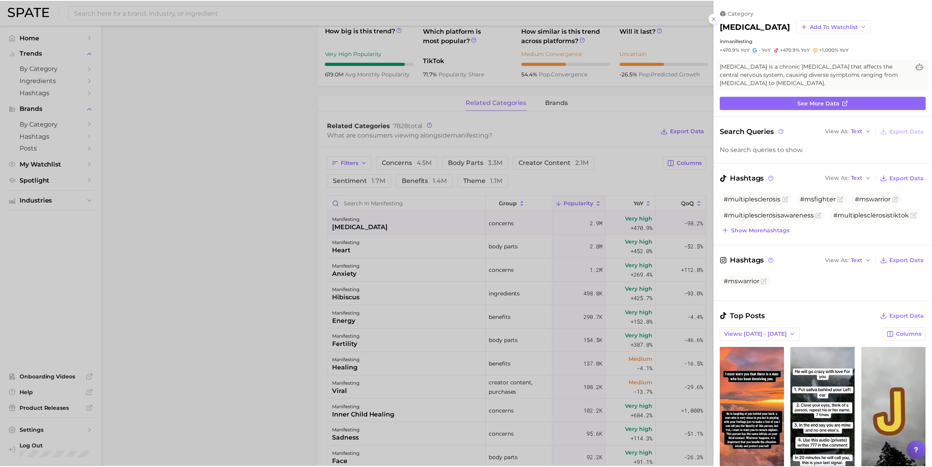
scroll to position [0, 0]
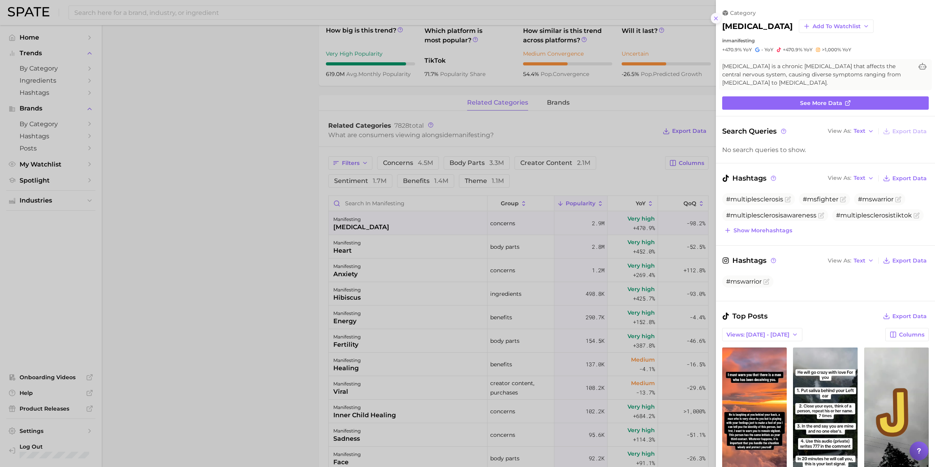
click at [716, 18] on line at bounding box center [716, 18] width 3 height 3
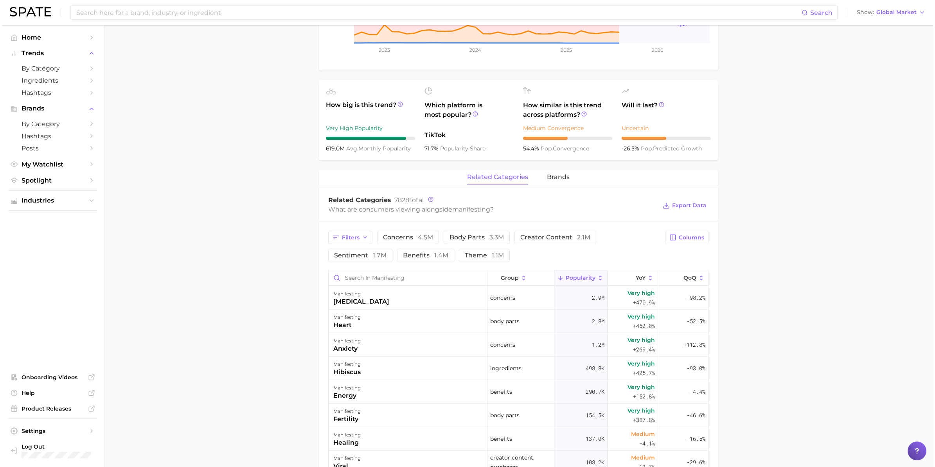
scroll to position [196, 0]
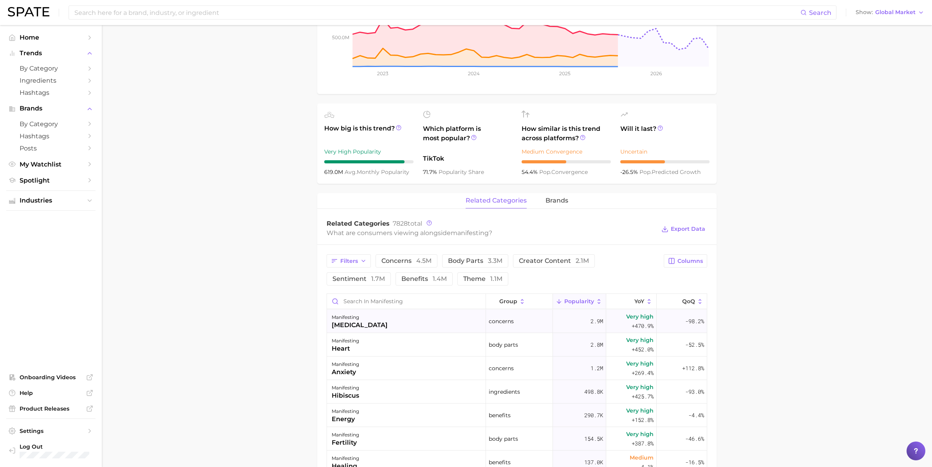
click at [367, 326] on div "multiple sclerosis" at bounding box center [360, 324] width 56 height 9
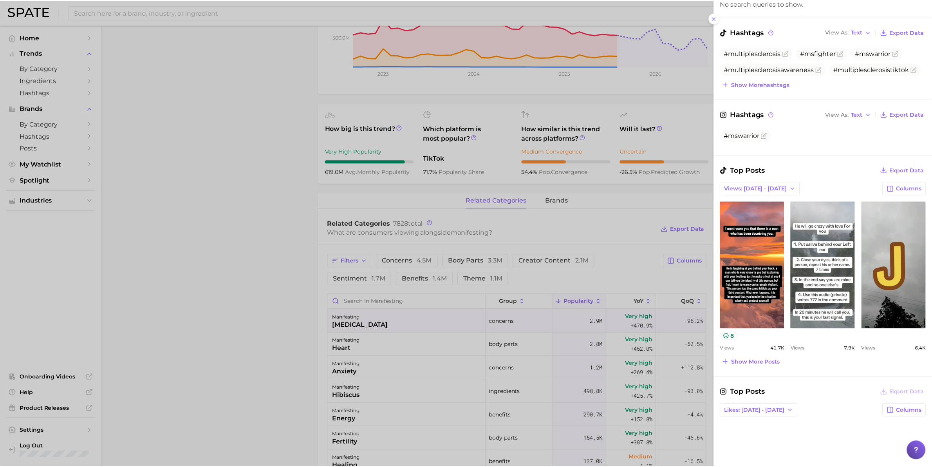
scroll to position [147, 0]
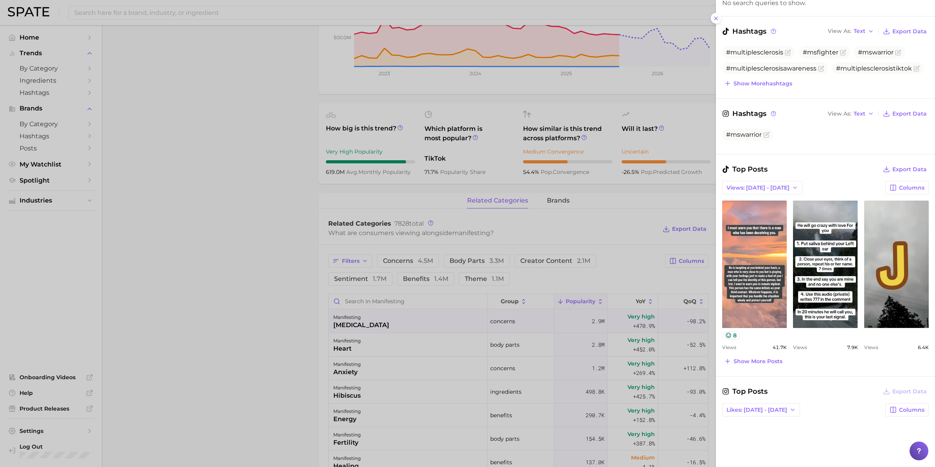
click at [748, 260] on link "view post on TikTok" at bounding box center [755, 263] width 65 height 127
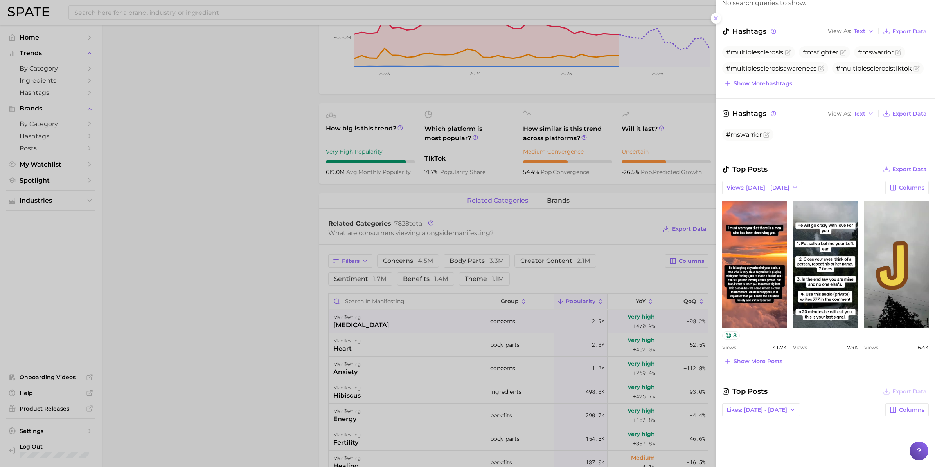
click at [276, 249] on div at bounding box center [467, 233] width 935 height 467
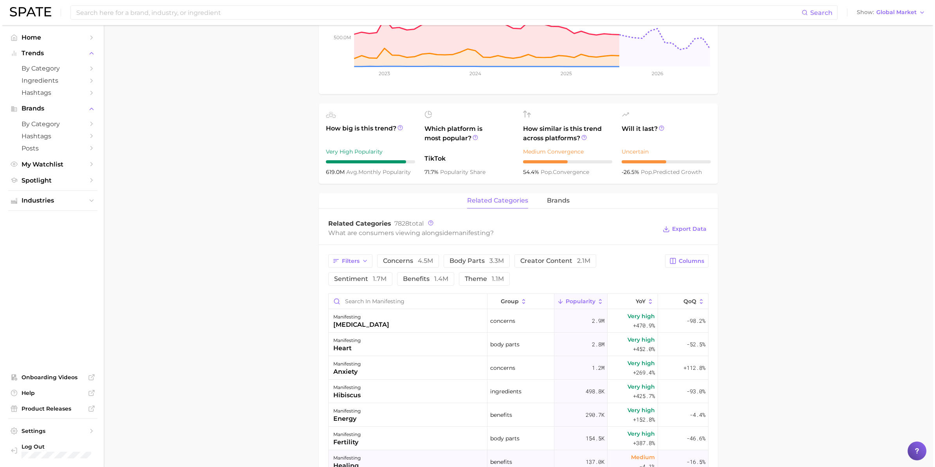
scroll to position [0, 0]
click at [441, 324] on div "manifesting multiple sclerosis" at bounding box center [406, 320] width 159 height 23
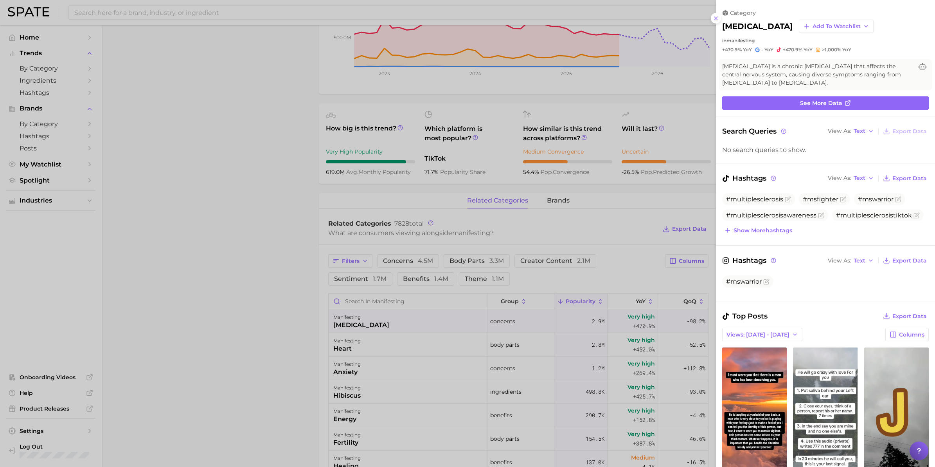
click at [748, 373] on link "view post on TikTok" at bounding box center [825, 410] width 65 height 127
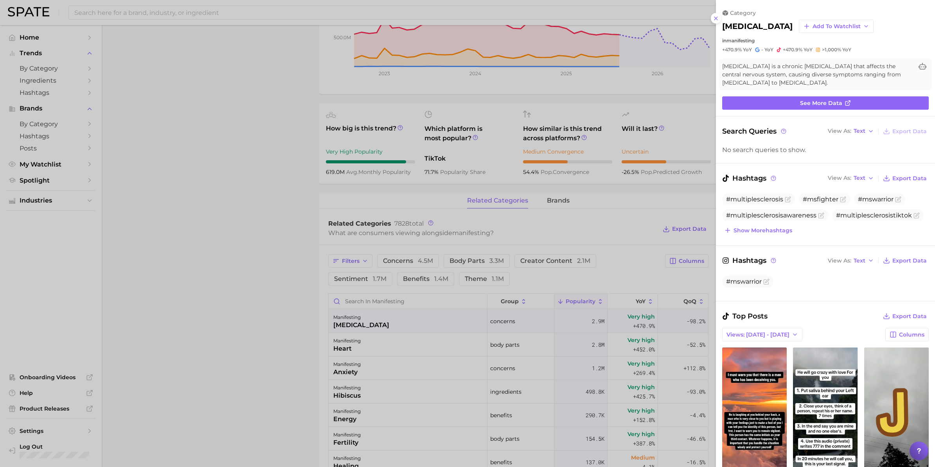
click at [252, 122] on div at bounding box center [467, 233] width 935 height 467
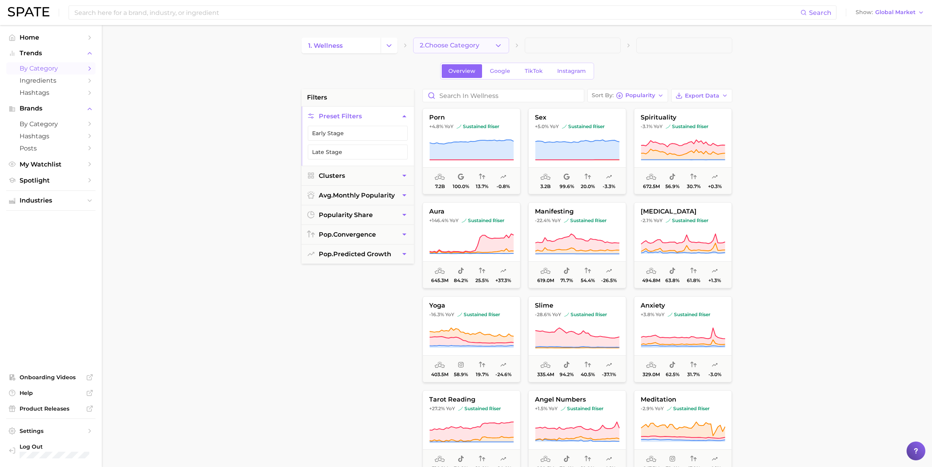
click at [496, 45] on polyline "button" at bounding box center [498, 45] width 4 height 2
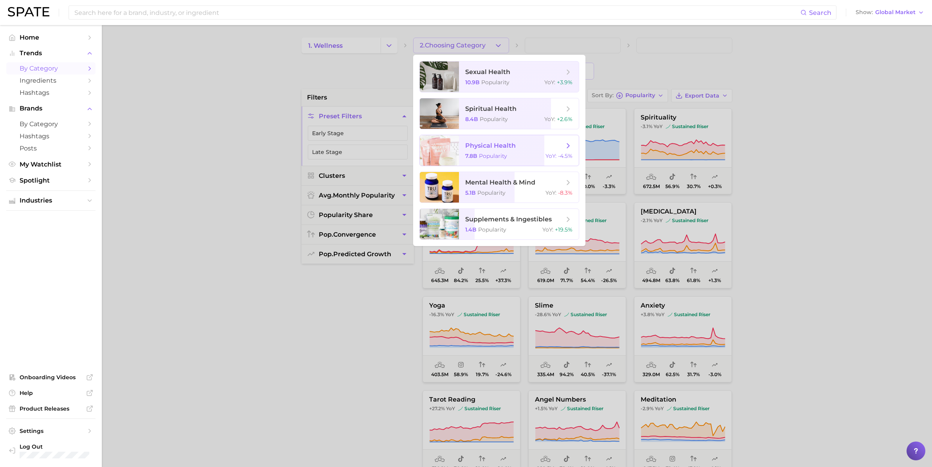
click at [499, 150] on span "physical health 7.8b Popularity YoY : -4.5%" at bounding box center [519, 150] width 120 height 31
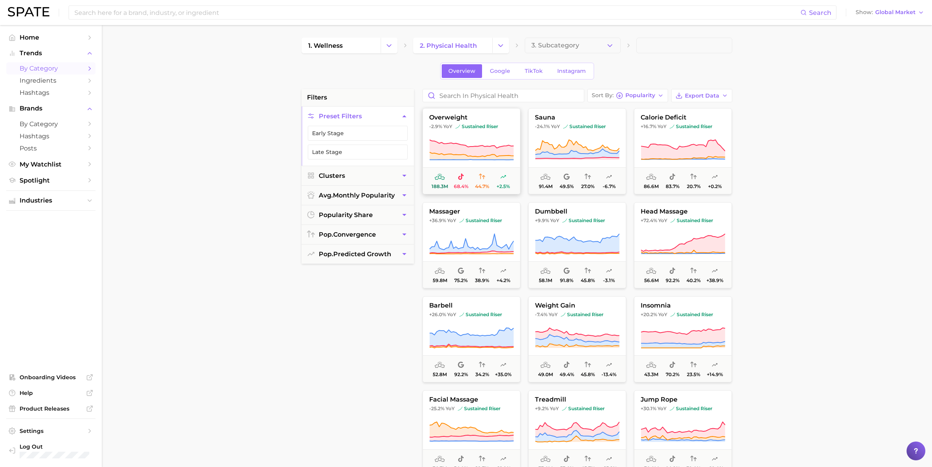
click at [457, 115] on span "overweight" at bounding box center [471, 117] width 97 height 7
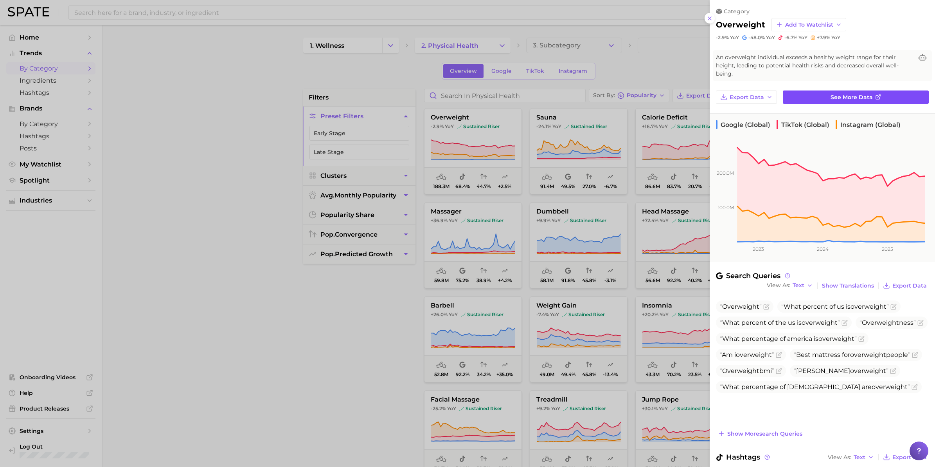
click at [748, 97] on span "See more data" at bounding box center [852, 97] width 42 height 7
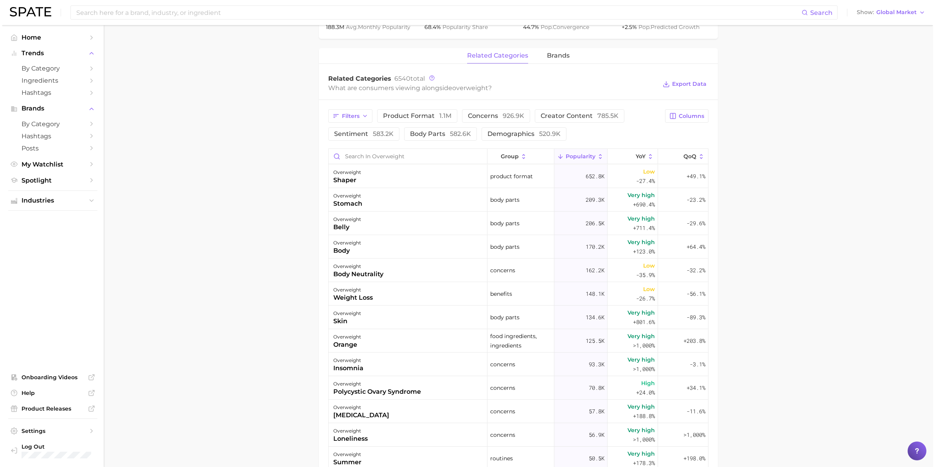
scroll to position [342, 0]
click at [361, 296] on div "weight loss" at bounding box center [352, 295] width 40 height 9
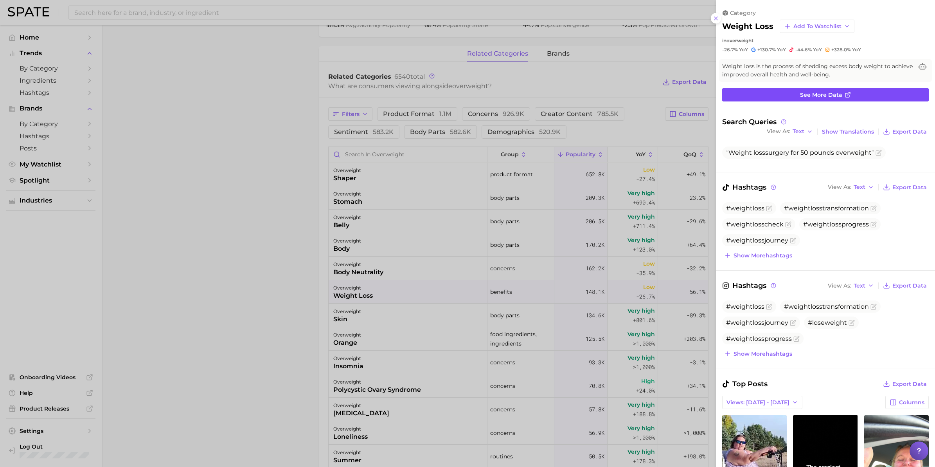
scroll to position [0, 0]
click at [748, 93] on span "See more data" at bounding box center [821, 95] width 42 height 7
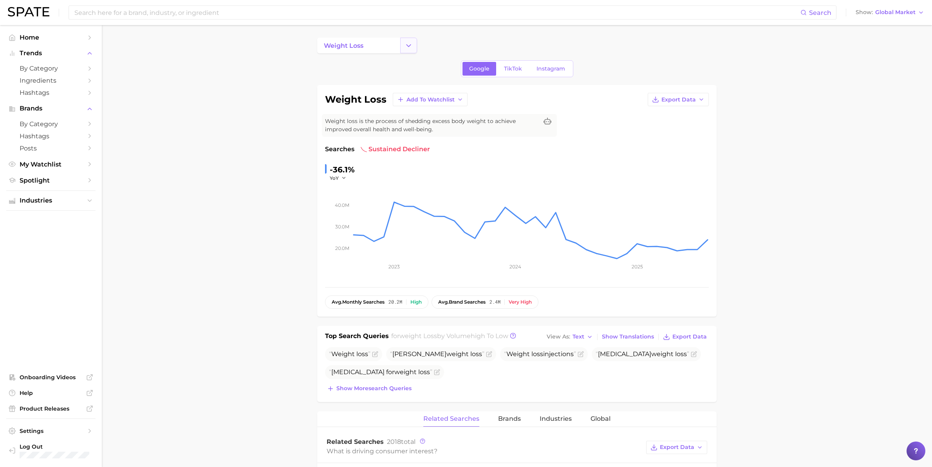
click at [410, 45] on icon "Change Category" at bounding box center [408, 45] width 8 height 8
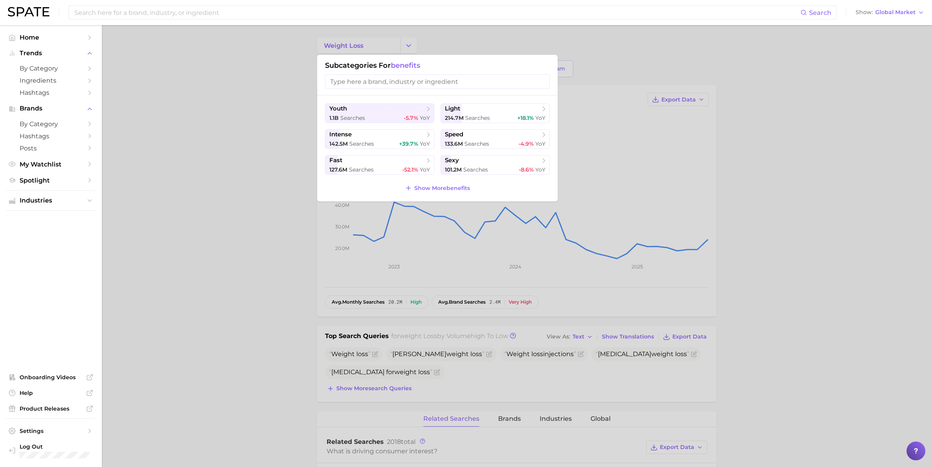
click at [410, 45] on div at bounding box center [466, 233] width 932 height 467
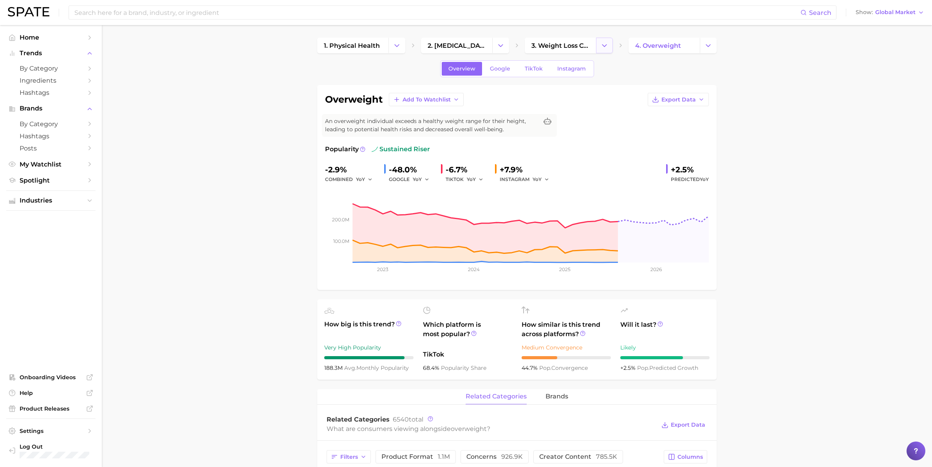
click at [604, 44] on icon "Change Category" at bounding box center [604, 45] width 8 height 8
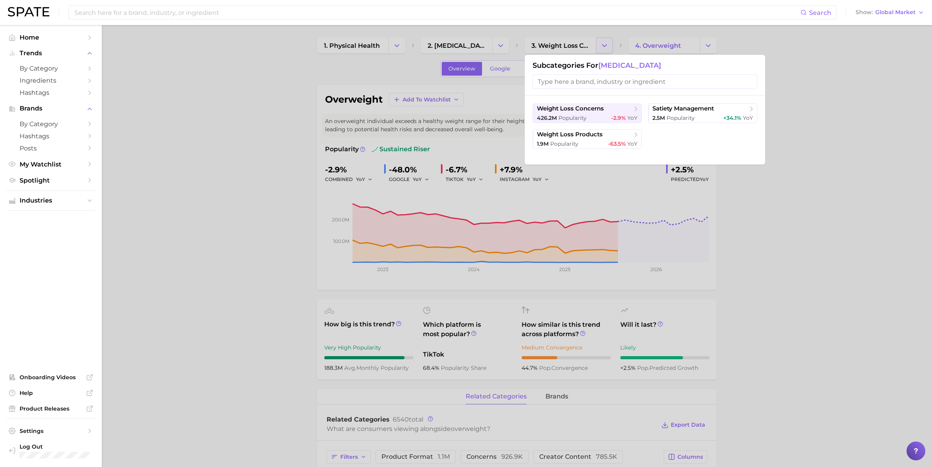
click at [604, 44] on div at bounding box center [466, 233] width 932 height 467
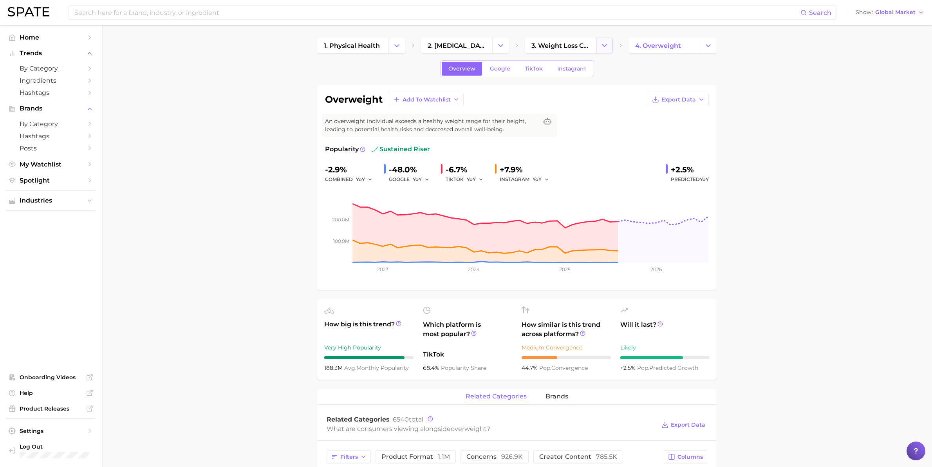
click at [609, 45] on button "Change Category" at bounding box center [604, 46] width 17 height 16
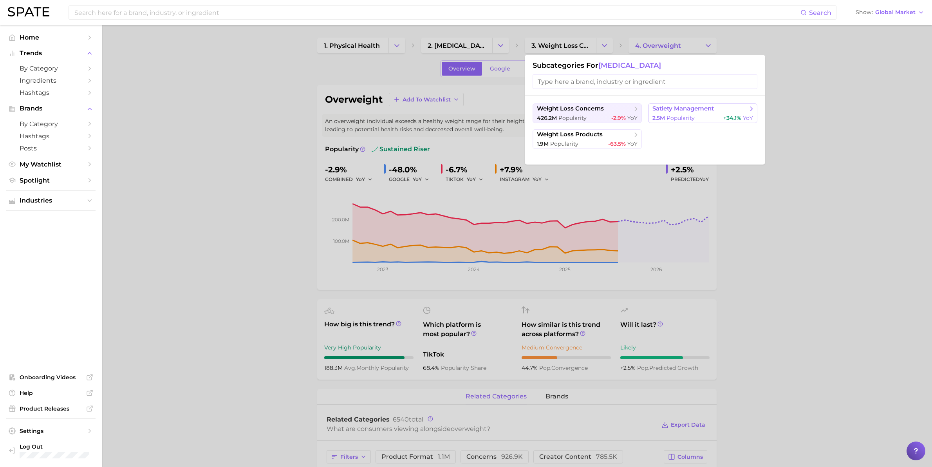
click at [663, 116] on span "2.5m" at bounding box center [658, 117] width 13 height 7
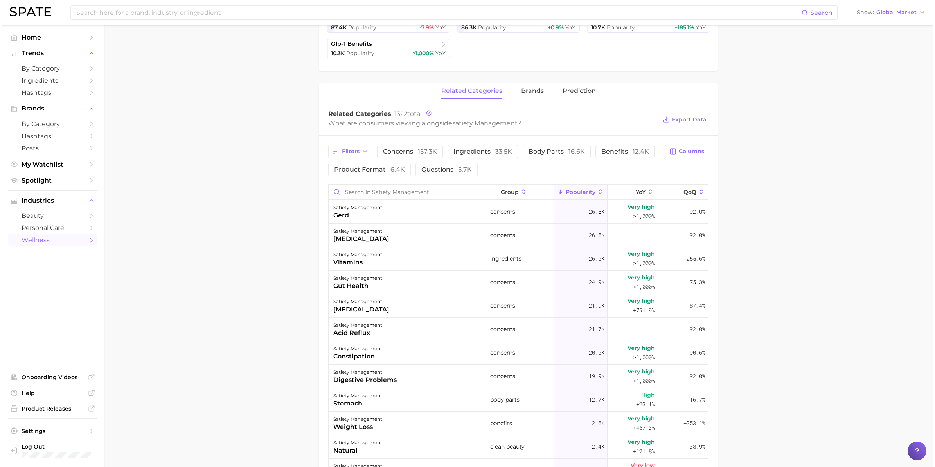
scroll to position [245, 0]
click at [441, 212] on div "satiety management gerd" at bounding box center [406, 210] width 159 height 23
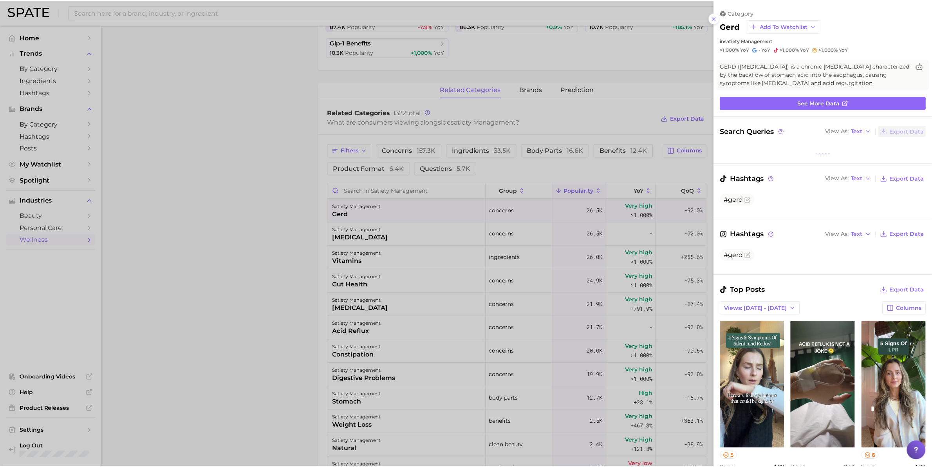
scroll to position [0, 0]
click at [270, 292] on div at bounding box center [467, 233] width 935 height 467
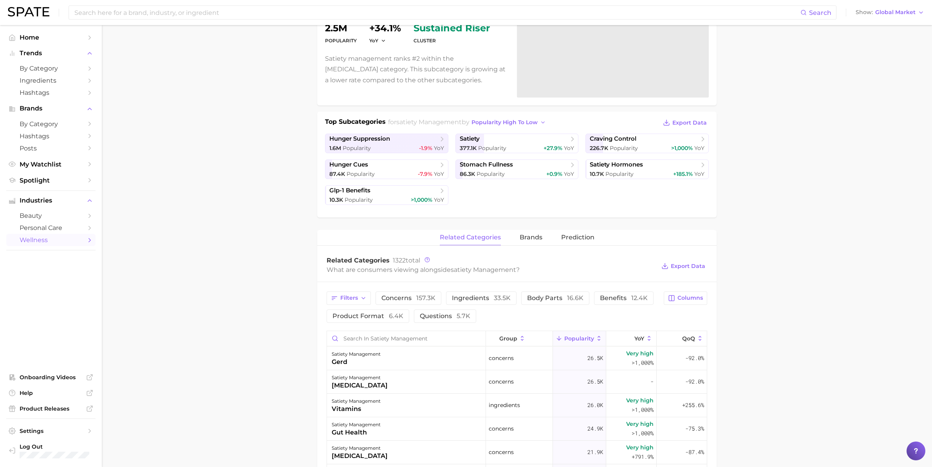
scroll to position [98, 0]
click at [400, 145] on div "1.6m Popularity -1.9% YoY" at bounding box center [386, 147] width 115 height 7
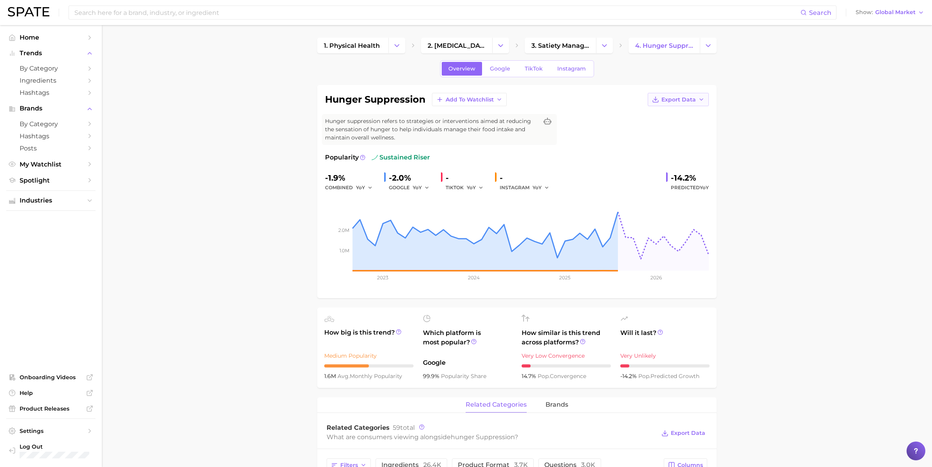
click at [696, 97] on button "Export Data" at bounding box center [677, 99] width 61 height 13
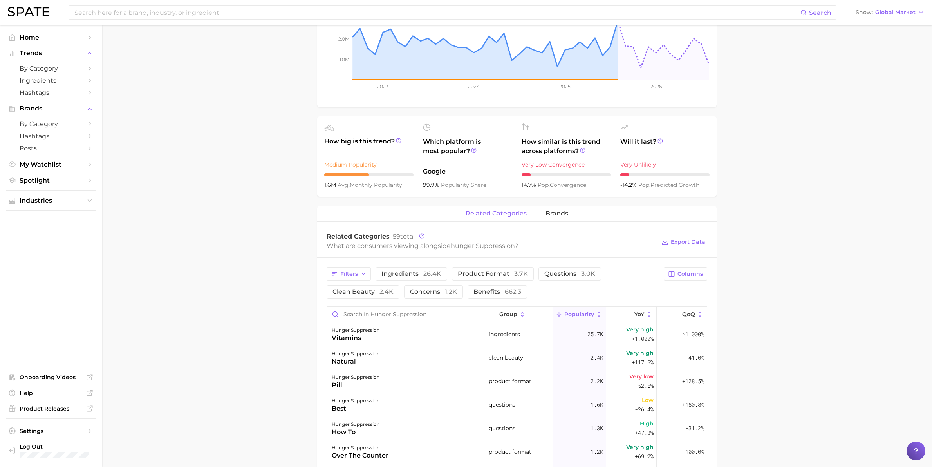
scroll to position [196, 0]
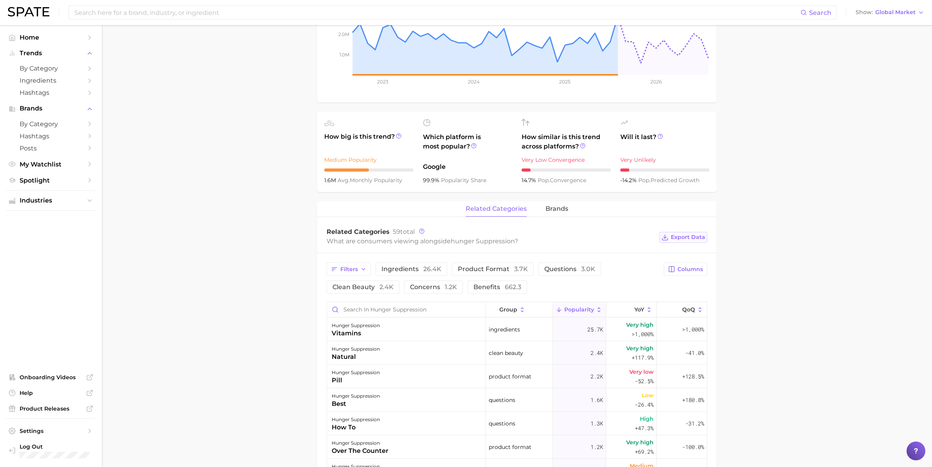
click at [704, 236] on span "Export Data" at bounding box center [688, 237] width 34 height 7
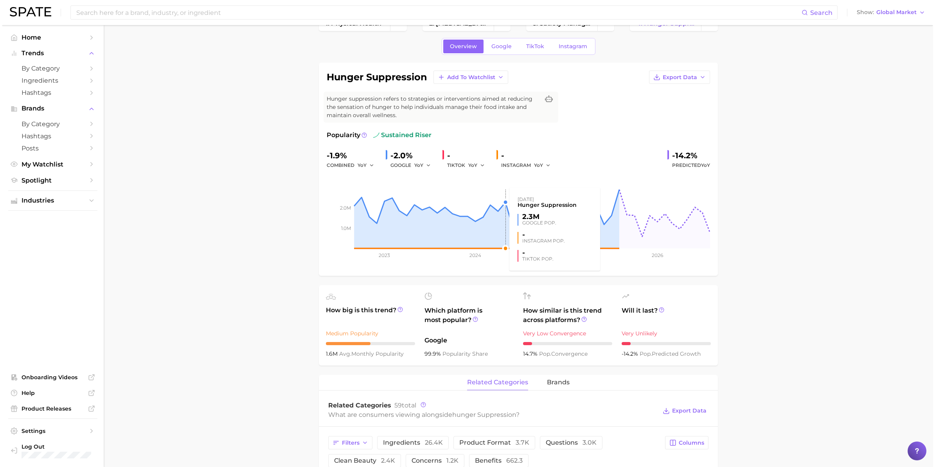
scroll to position [0, 0]
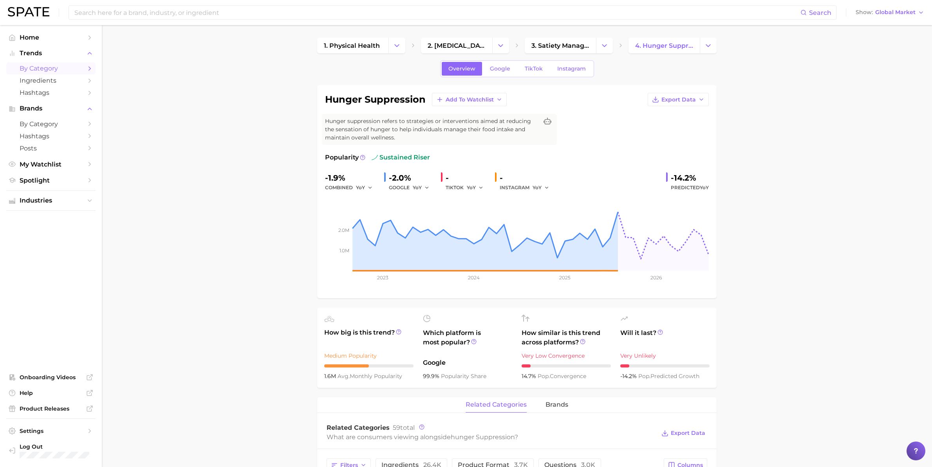
click at [47, 67] on span "by Category" at bounding box center [51, 68] width 63 height 7
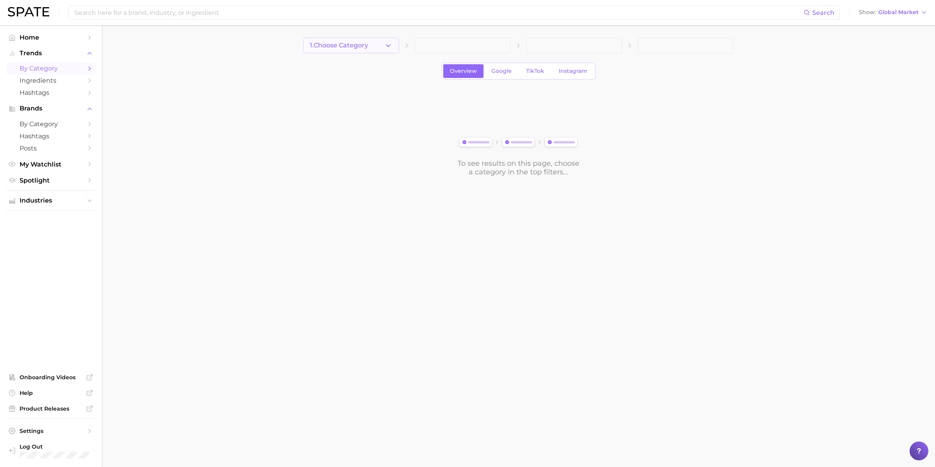
click at [382, 45] on button "1. Choose Category" at bounding box center [351, 46] width 96 height 16
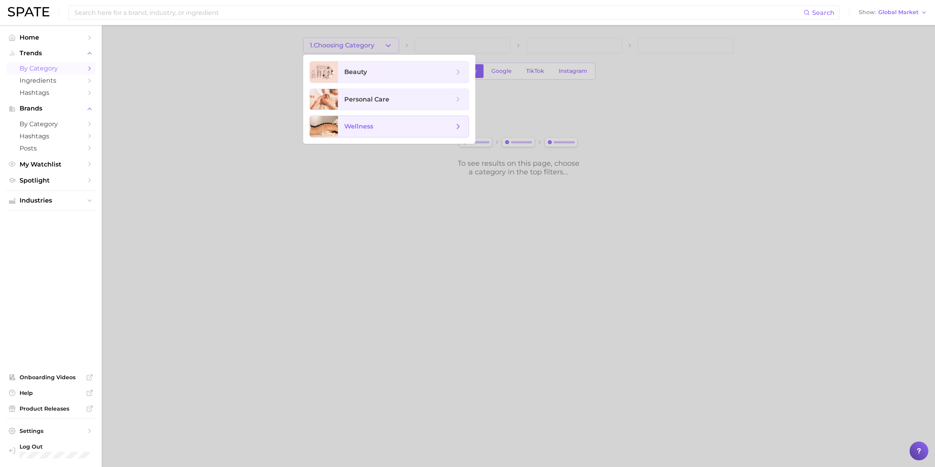
click at [360, 128] on span "wellness" at bounding box center [358, 126] width 29 height 7
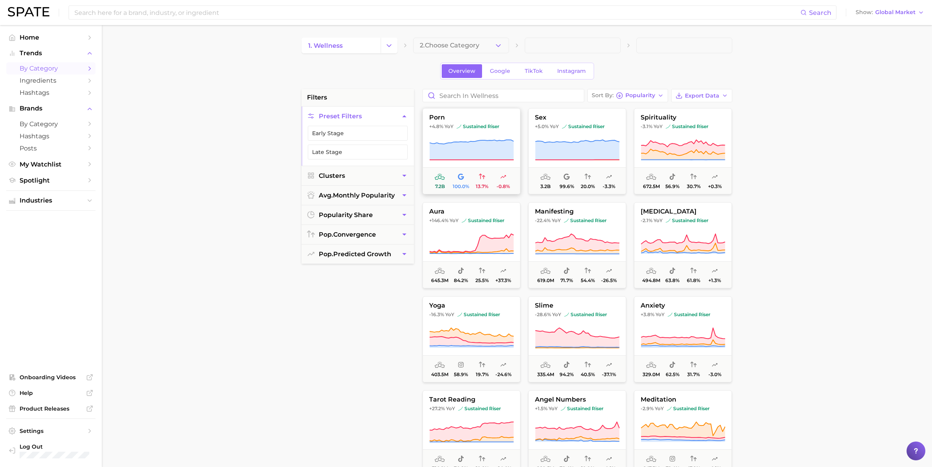
click at [442, 117] on span "porn" at bounding box center [471, 117] width 97 height 7
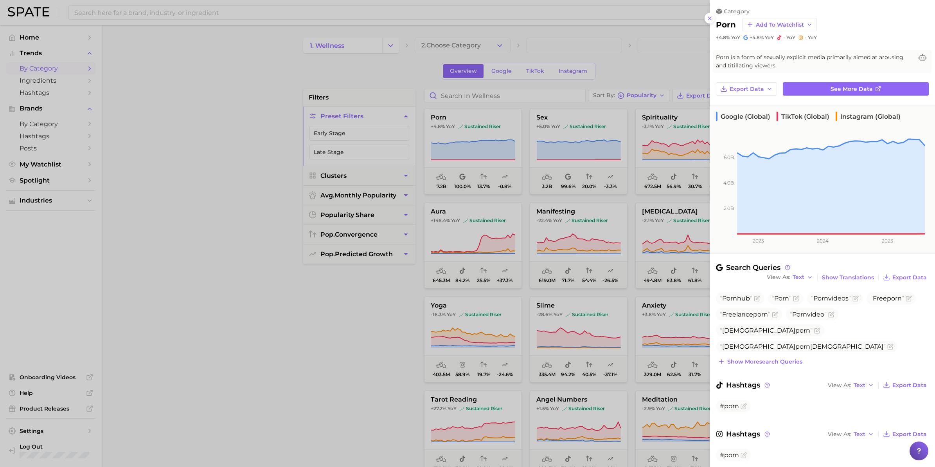
drag, startPoint x: 220, startPoint y: 49, endPoint x: 231, endPoint y: 44, distance: 11.7
click at [220, 49] on div at bounding box center [467, 233] width 935 height 467
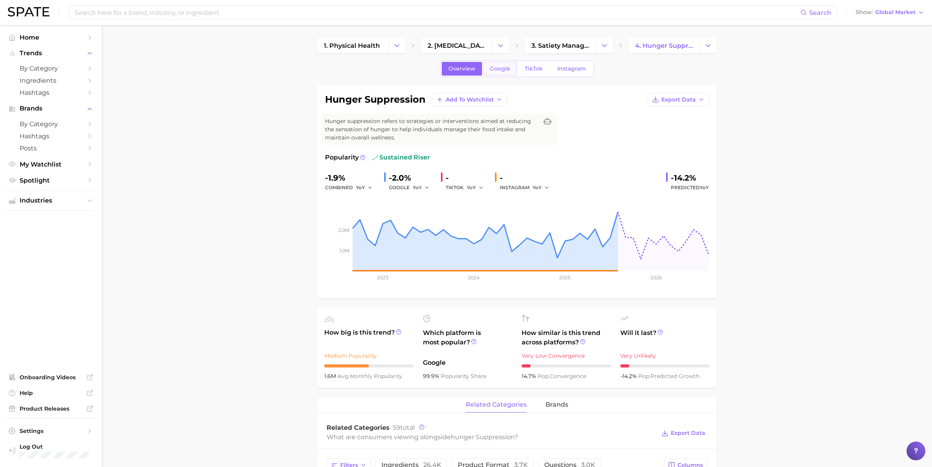
click at [501, 69] on span "Google" at bounding box center [500, 68] width 20 height 7
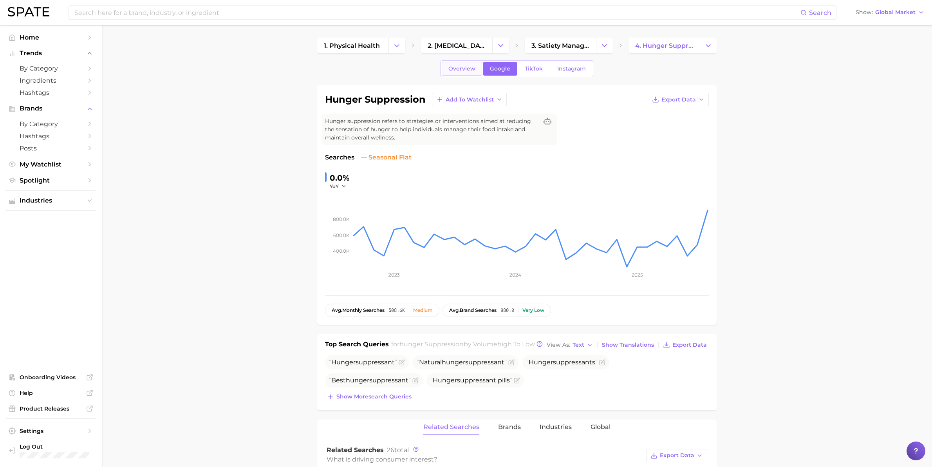
click at [464, 67] on span "Overview" at bounding box center [461, 68] width 27 height 7
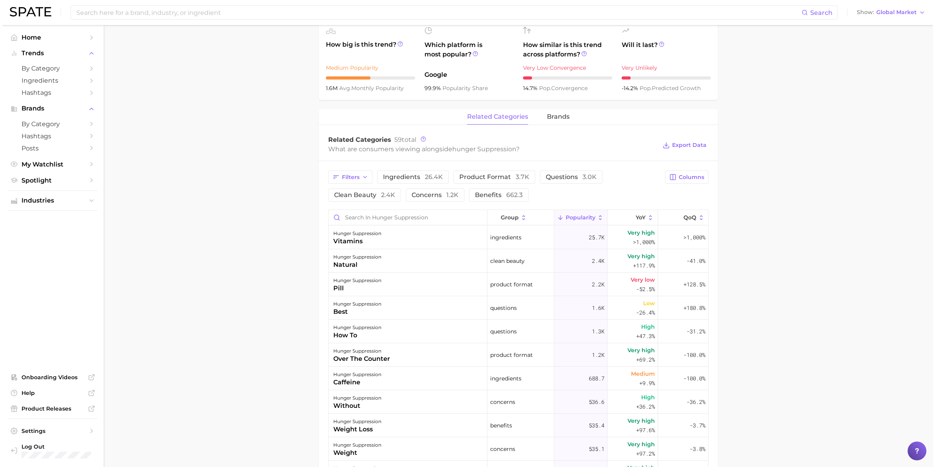
scroll to position [294, 0]
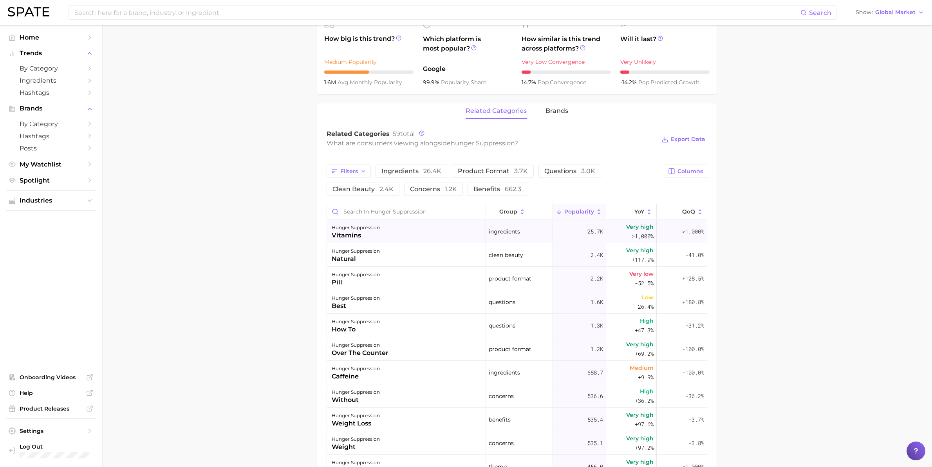
click at [361, 231] on div "hunger suppression" at bounding box center [356, 227] width 48 height 9
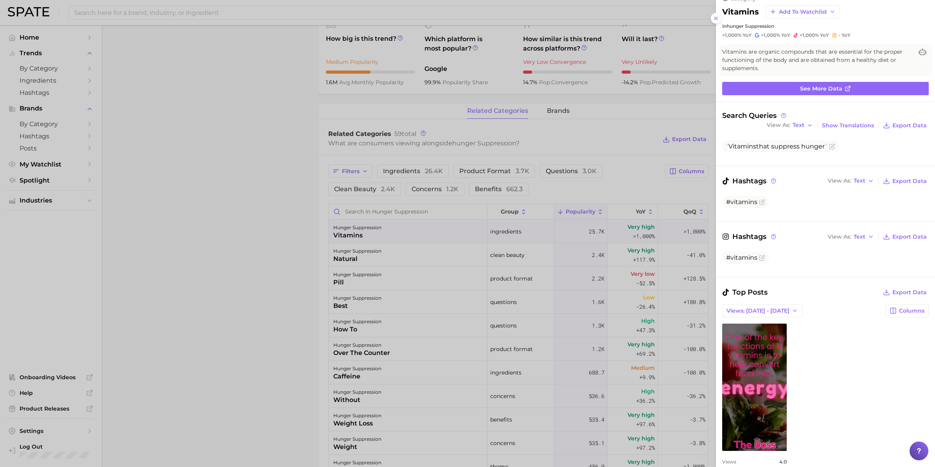
scroll to position [0, 0]
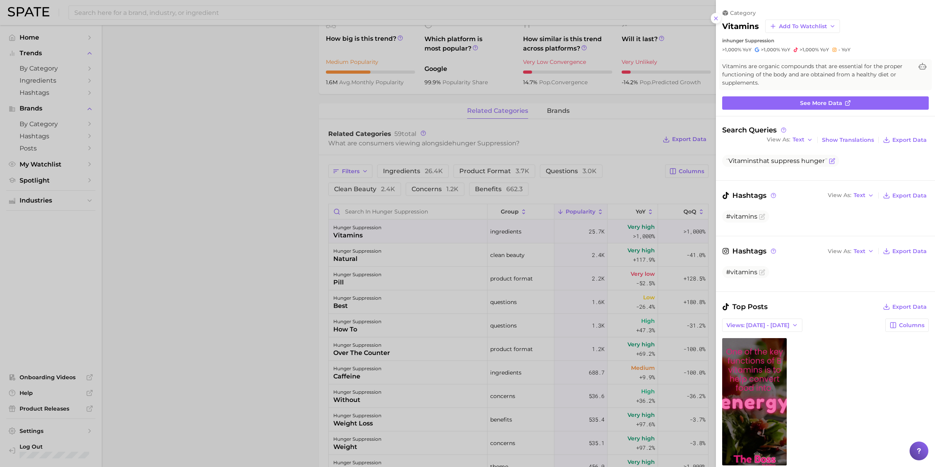
click at [748, 159] on icon "Flag as miscategorized or irrelevant" at bounding box center [832, 161] width 6 height 6
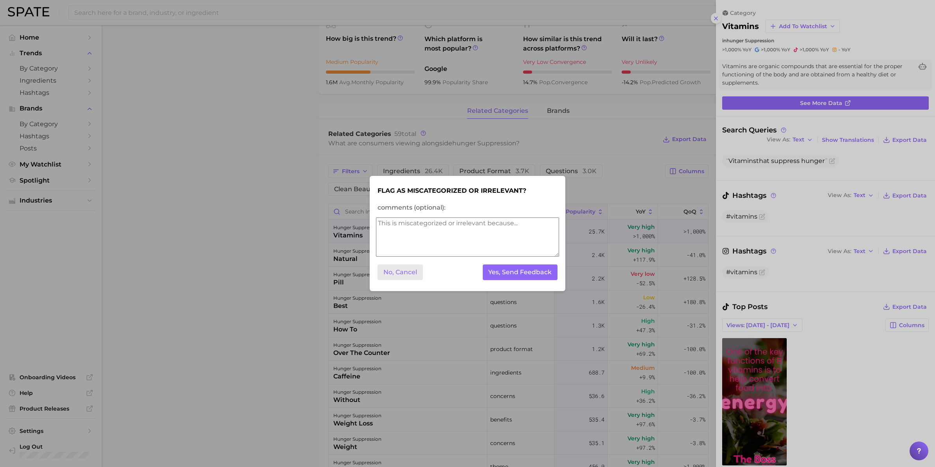
click at [409, 275] on button "No, Cancel" at bounding box center [400, 272] width 45 height 16
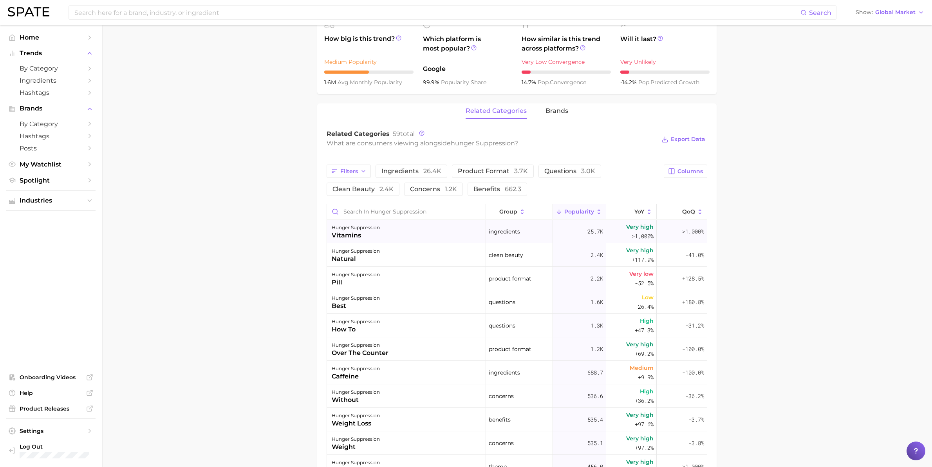
click at [397, 230] on div "hunger suppression vitamins" at bounding box center [406, 231] width 159 height 23
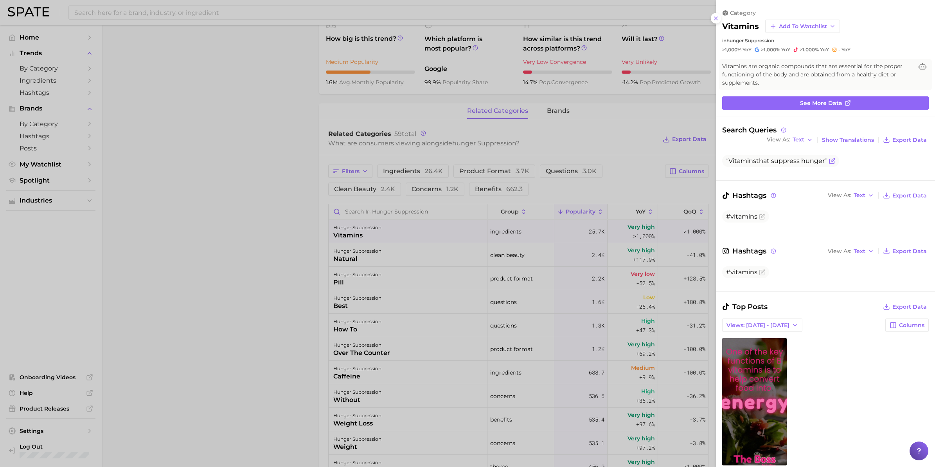
click at [748, 159] on span "Vitamins that suppress hunger" at bounding box center [776, 160] width 101 height 7
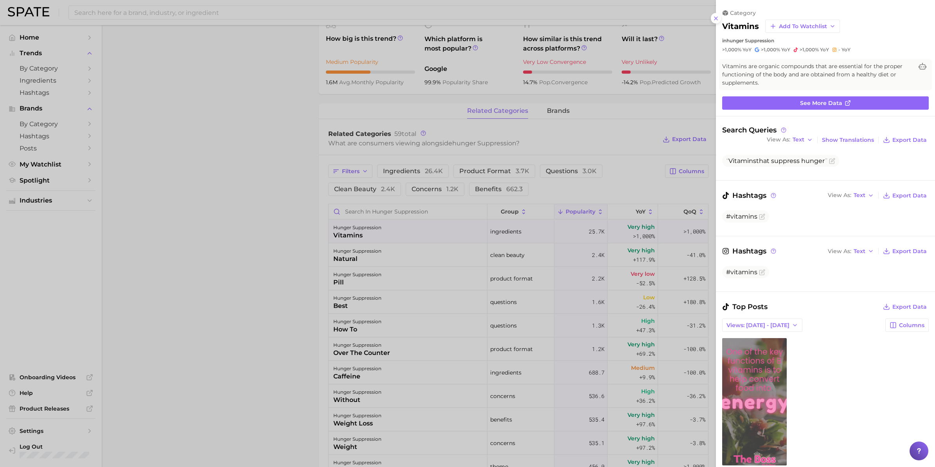
click at [748, 364] on link "view post on TikTok" at bounding box center [755, 401] width 65 height 127
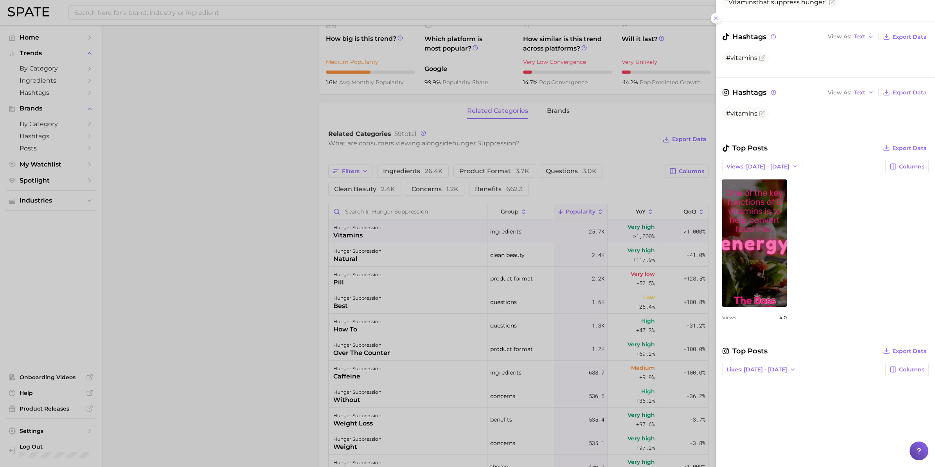
scroll to position [231, 0]
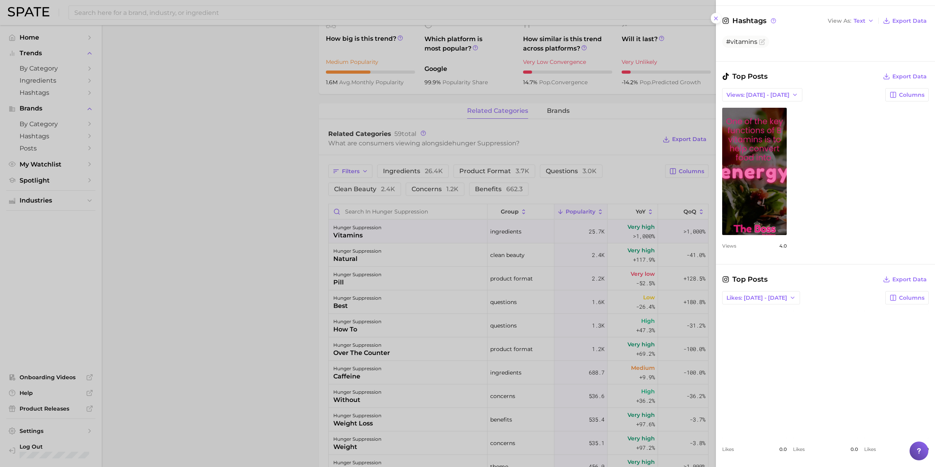
click at [748, 334] on link "view post on Instagram" at bounding box center [755, 373] width 65 height 127
click at [748, 95] on icon "button" at bounding box center [795, 95] width 6 height 6
click at [748, 121] on span "Total Views" at bounding box center [742, 123] width 32 height 7
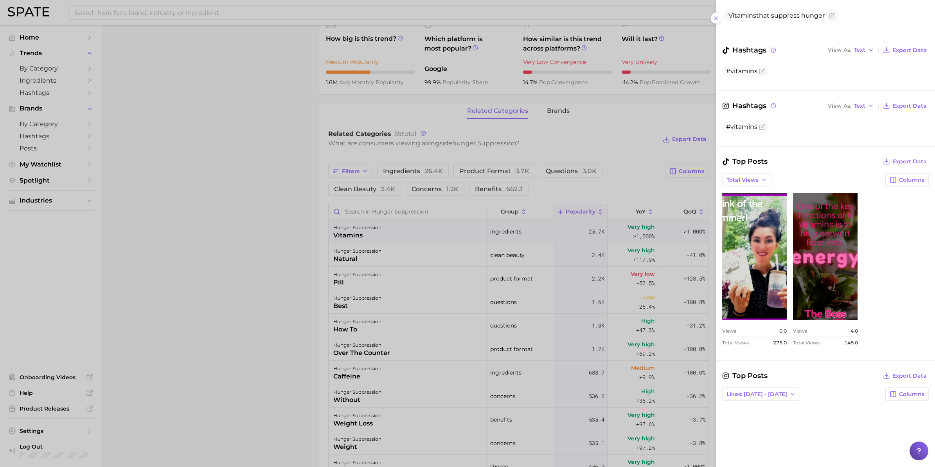
scroll to position [133, 0]
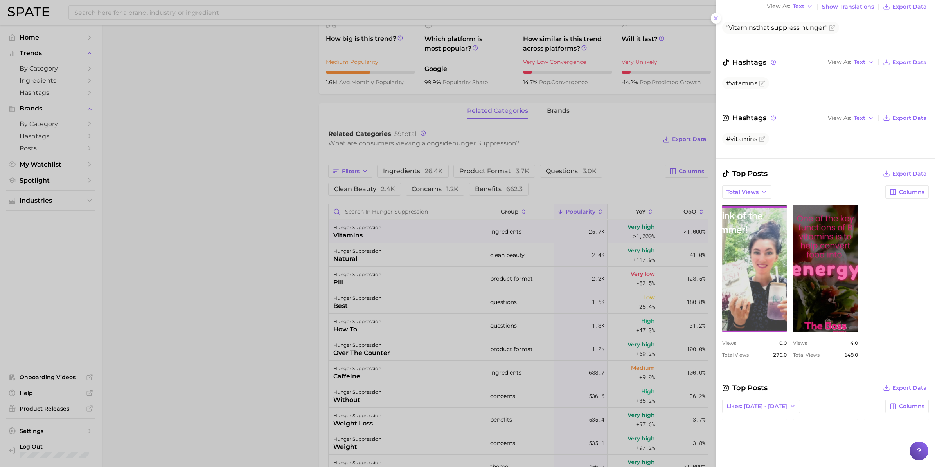
click at [748, 255] on link "view post on TikTok" at bounding box center [755, 268] width 65 height 127
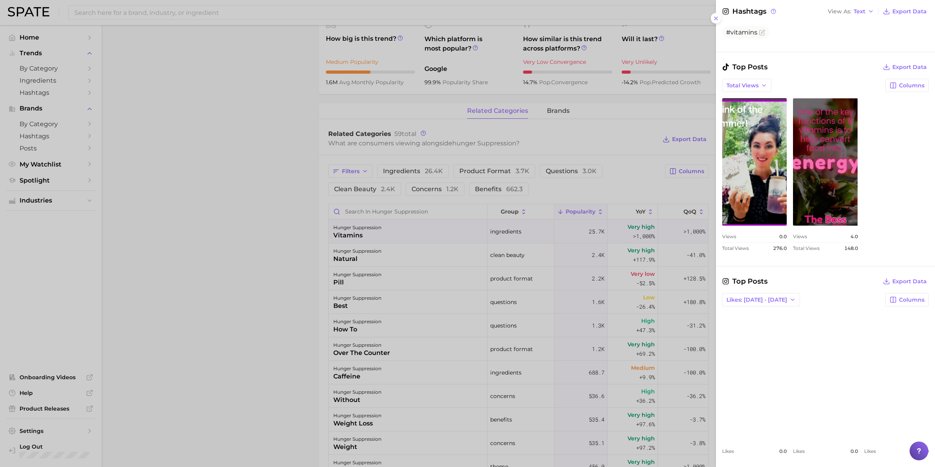
scroll to position [242, 0]
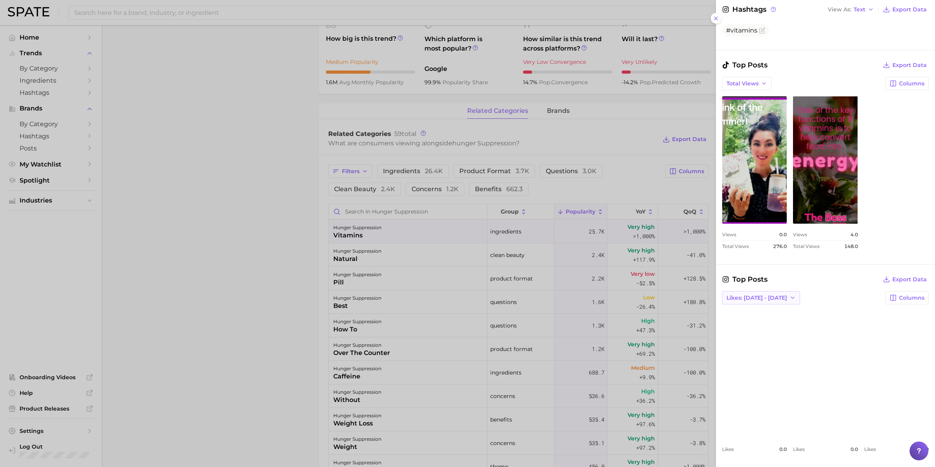
click at [748, 297] on button "Likes: Sep 21 - 28" at bounding box center [762, 297] width 78 height 13
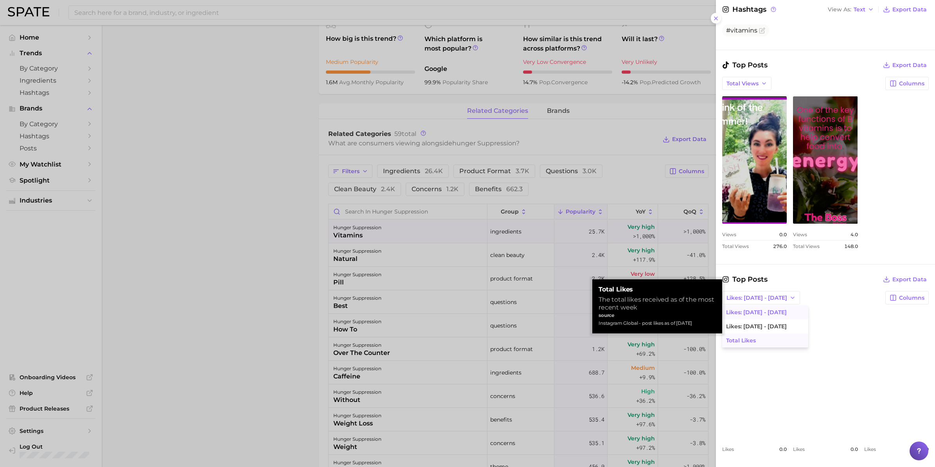
click at [748, 340] on button "Total Likes" at bounding box center [766, 340] width 86 height 14
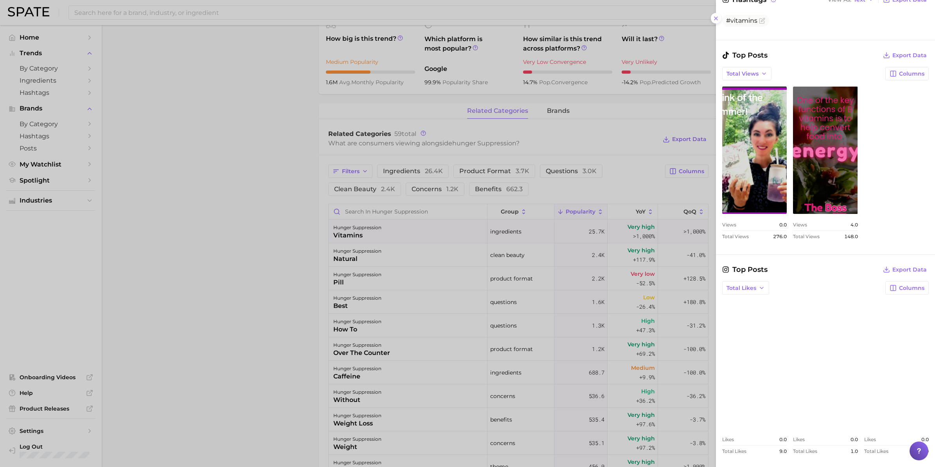
scroll to position [251, 0]
